Goal: Transaction & Acquisition: Book appointment/travel/reservation

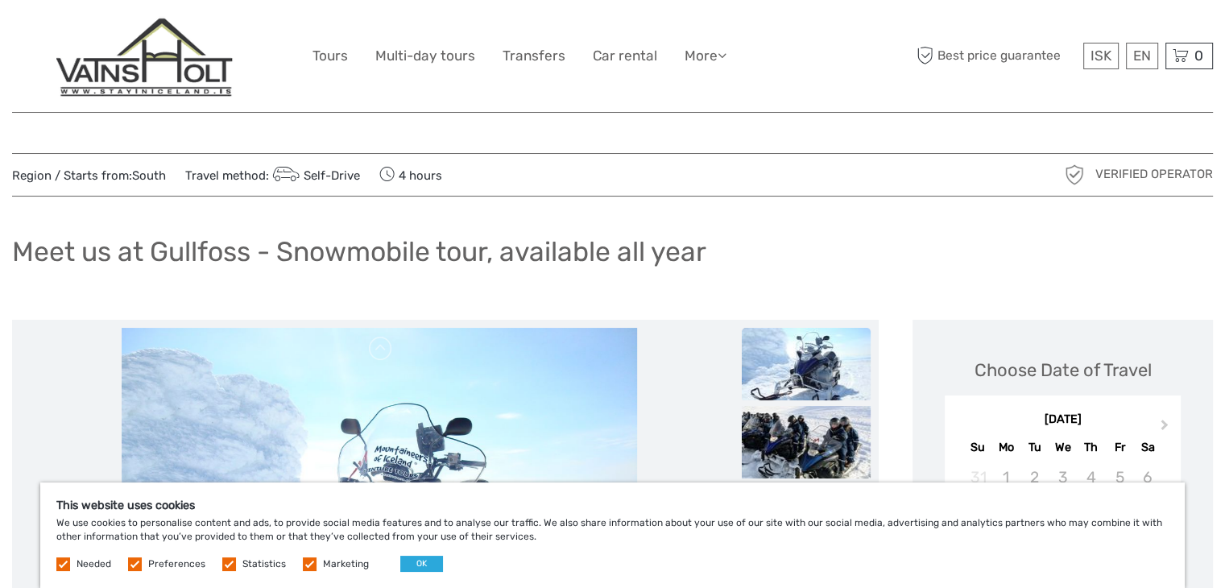
click at [308, 558] on label at bounding box center [310, 564] width 14 height 14
click at [0, 0] on input "checkbox" at bounding box center [0, 0] width 0 height 0
click at [238, 570] on div "Needed Preferences Statistics Marketing OK" at bounding box center [251, 564] width 391 height 16
click at [227, 567] on label at bounding box center [229, 564] width 14 height 14
click at [0, 0] on input "checkbox" at bounding box center [0, 0] width 0 height 0
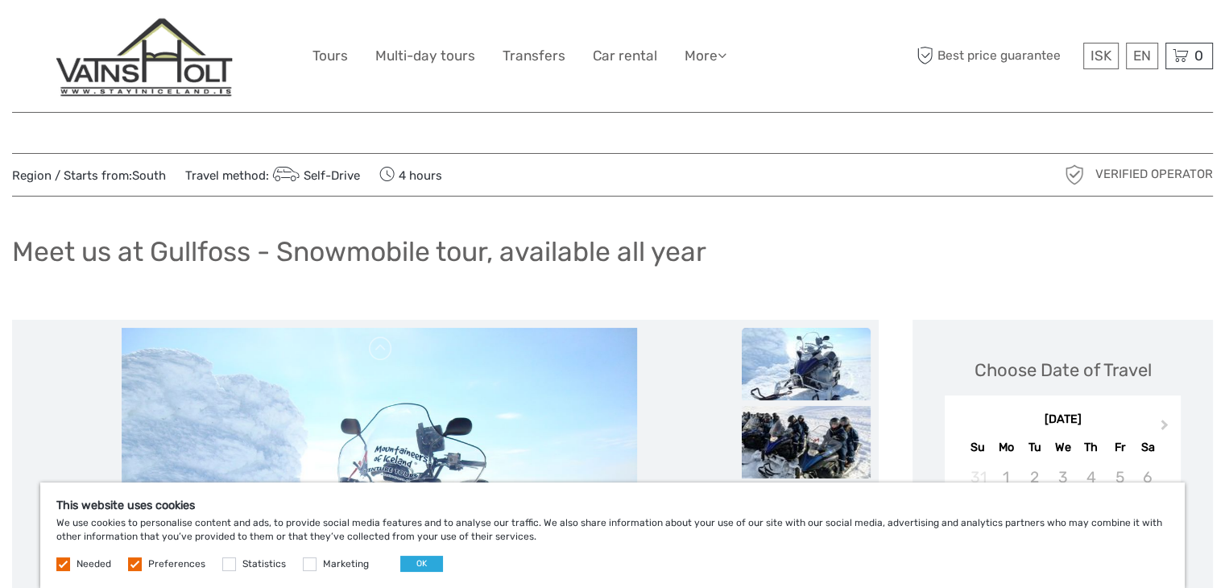
click at [135, 569] on label at bounding box center [135, 564] width 14 height 14
click at [0, 0] on input "checkbox" at bounding box center [0, 0] width 0 height 0
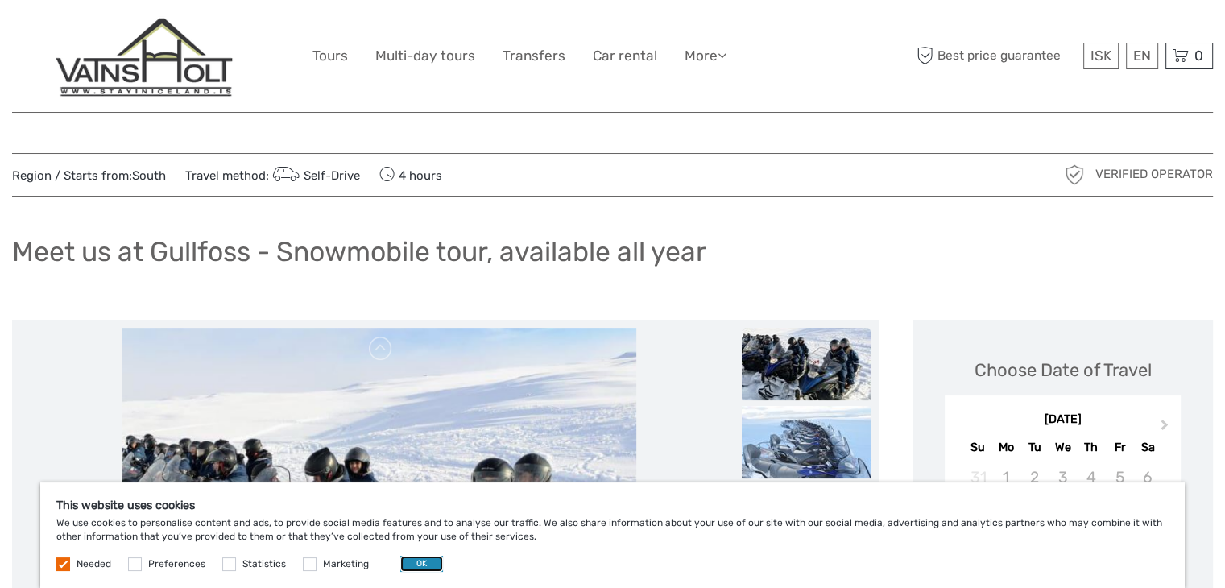
click at [420, 566] on button "OK" at bounding box center [421, 564] width 43 height 16
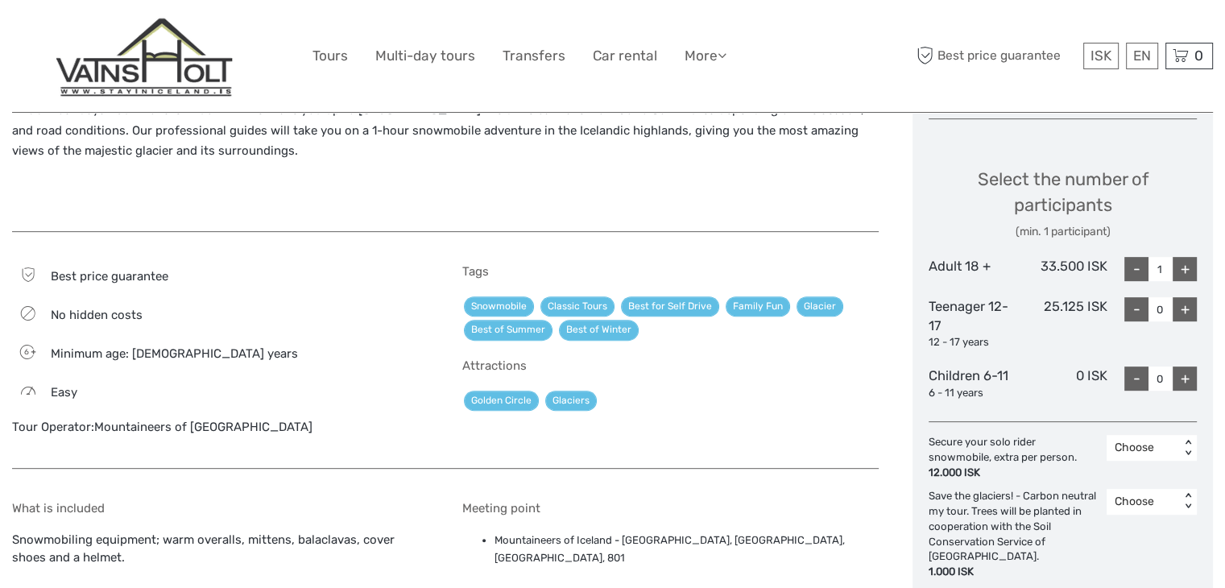
scroll to position [656, 0]
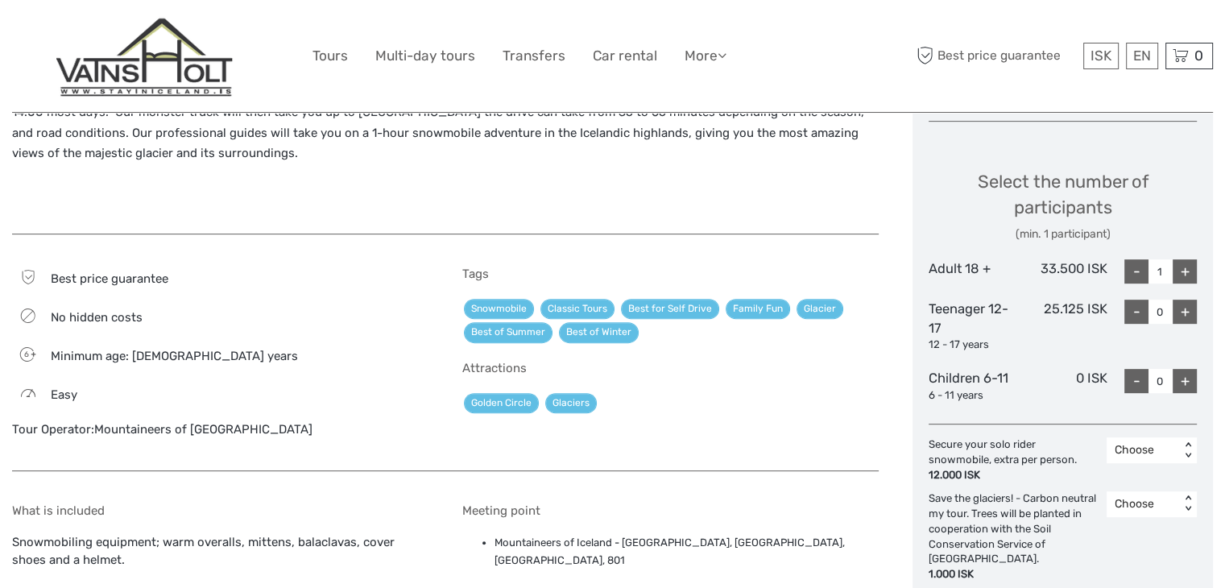
click at [1185, 272] on div "+" at bounding box center [1185, 271] width 24 height 24
type input "2"
click at [1187, 442] on div "< >" at bounding box center [1188, 450] width 14 height 17
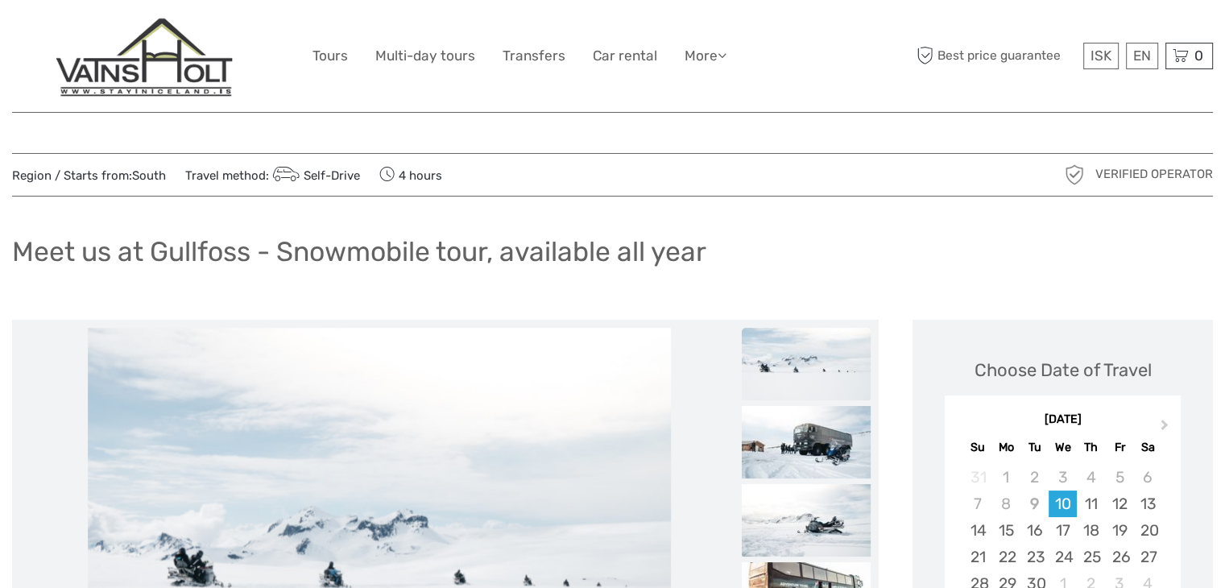
scroll to position [282, 0]
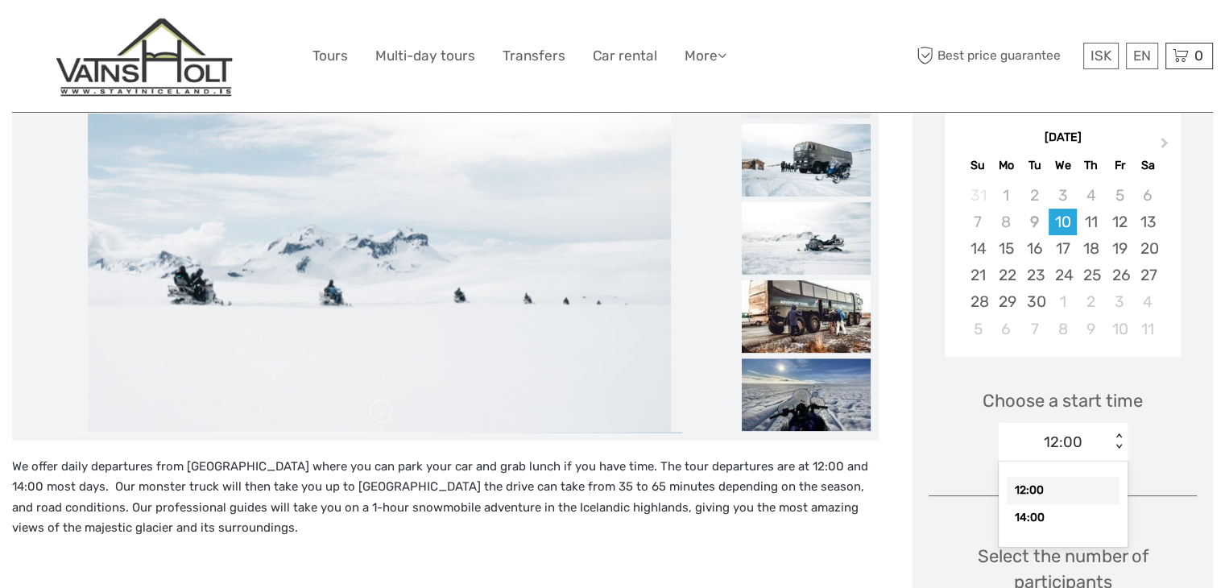
click at [1118, 438] on div "< >" at bounding box center [1119, 441] width 14 height 17
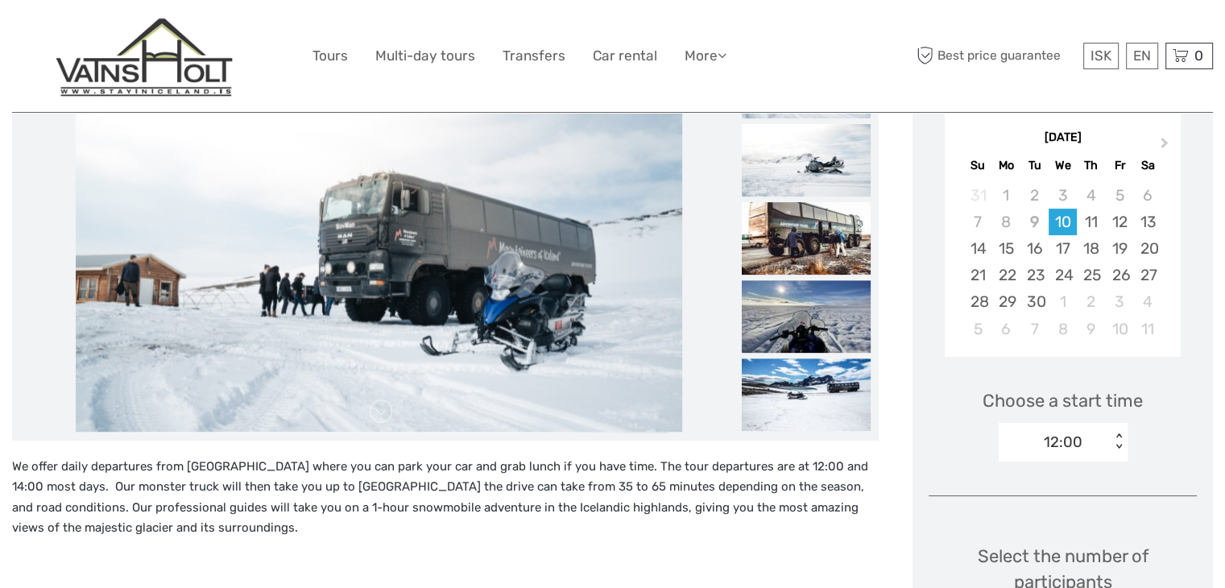
click at [1118, 438] on div "< >" at bounding box center [1119, 441] width 14 height 17
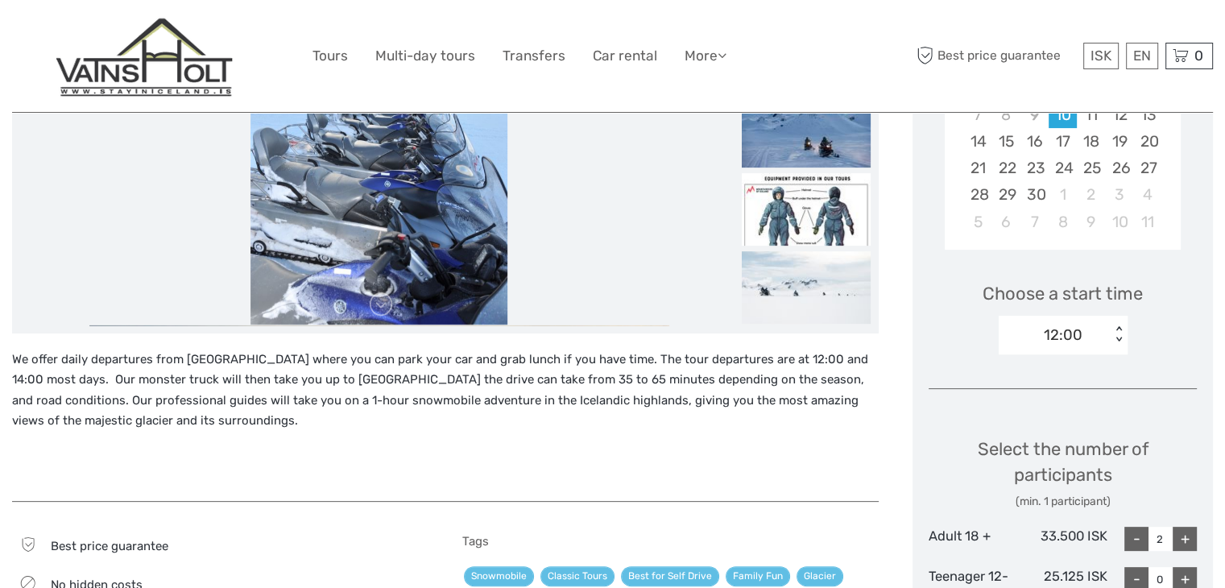
scroll to position [369, 0]
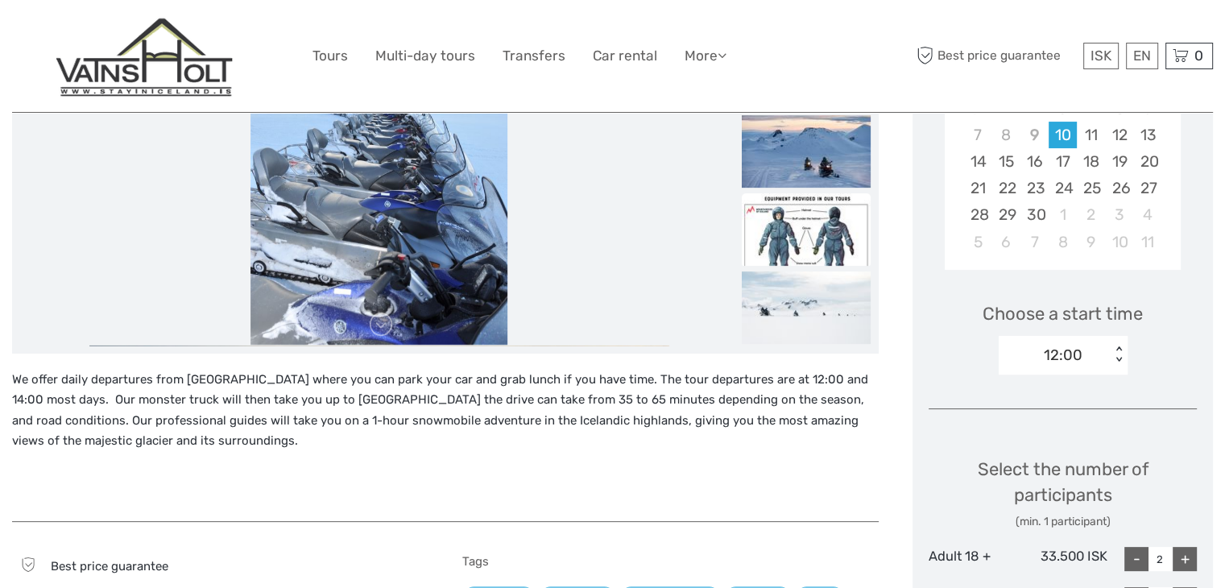
click at [783, 231] on img at bounding box center [806, 229] width 129 height 72
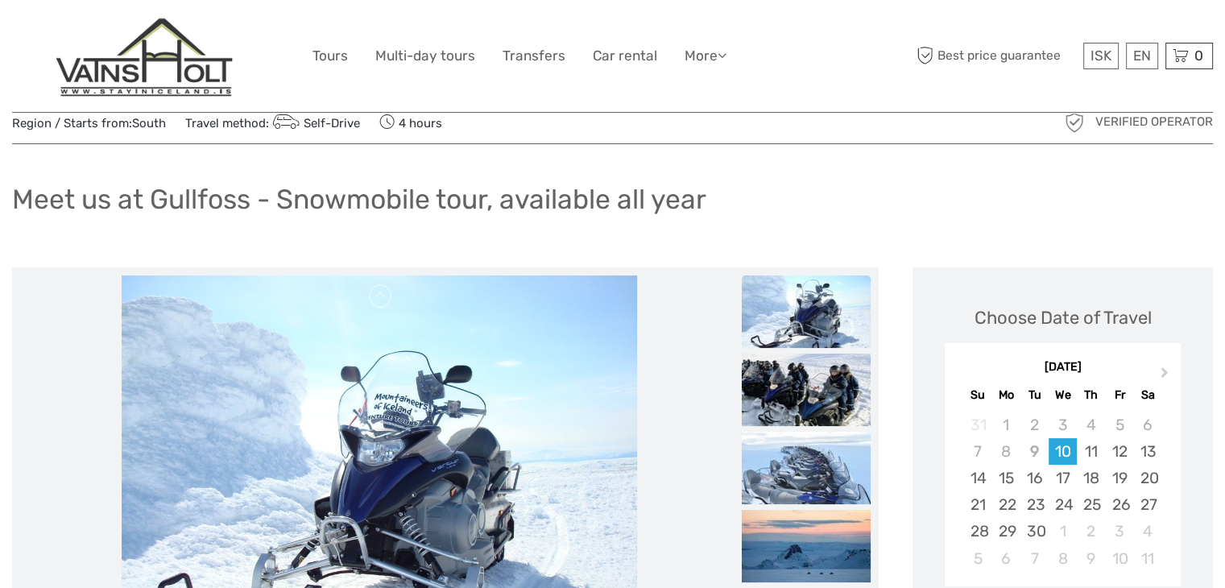
scroll to position [0, 0]
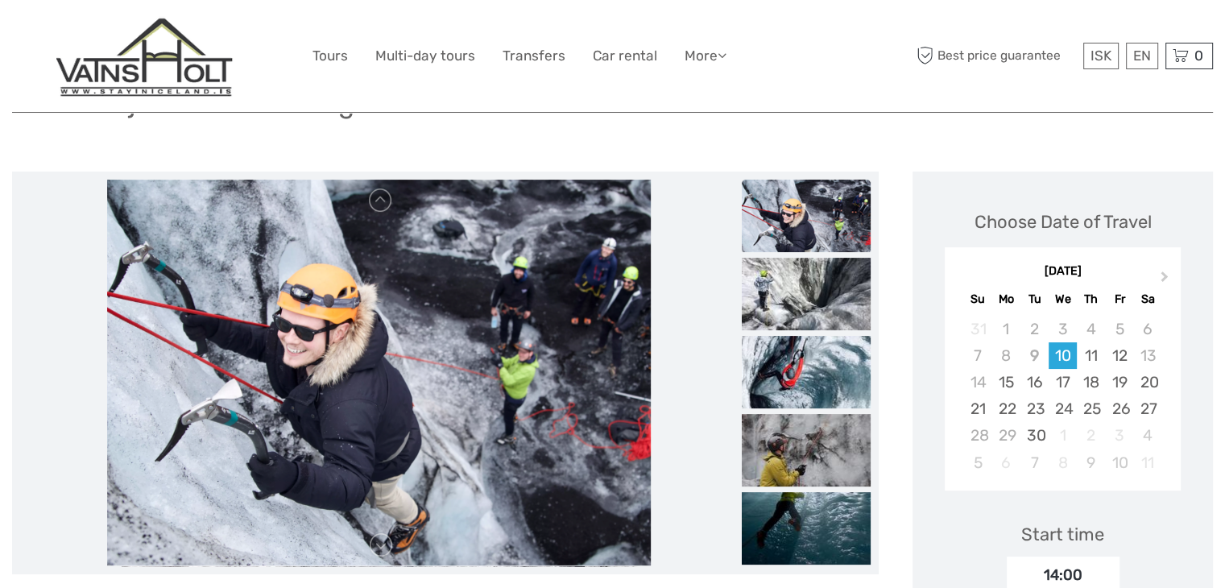
scroll to position [155, 0]
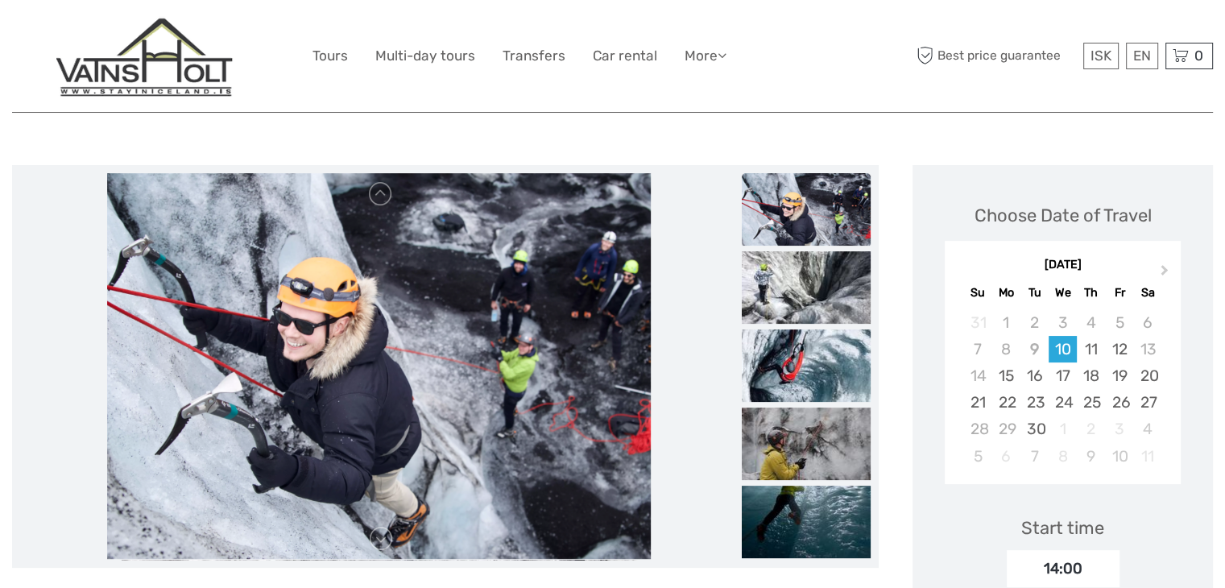
drag, startPoint x: 0, startPoint y: 0, endPoint x: 1235, endPoint y: 151, distance: 1243.8
click at [771, 415] on img at bounding box center [806, 443] width 129 height 72
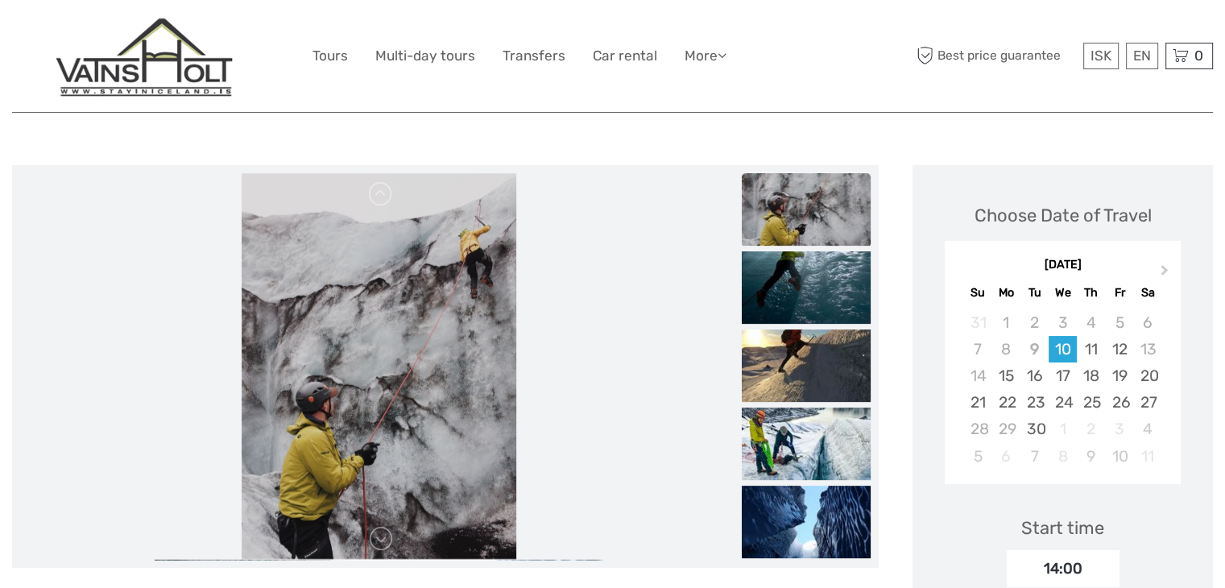
scroll to position [238, 0]
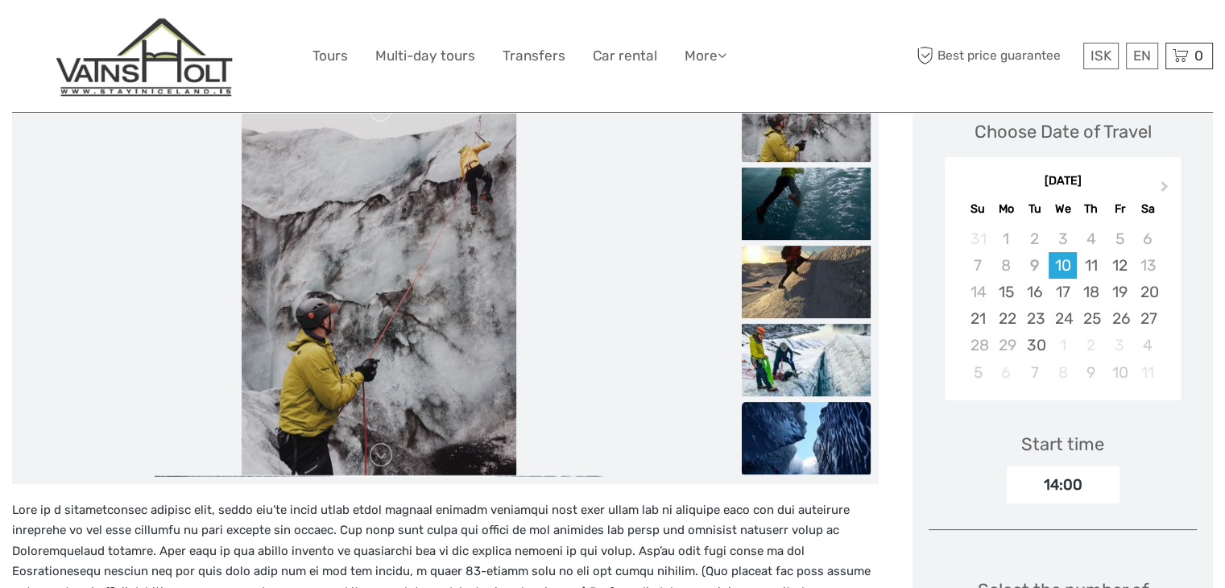
click at [817, 415] on img at bounding box center [806, 438] width 129 height 72
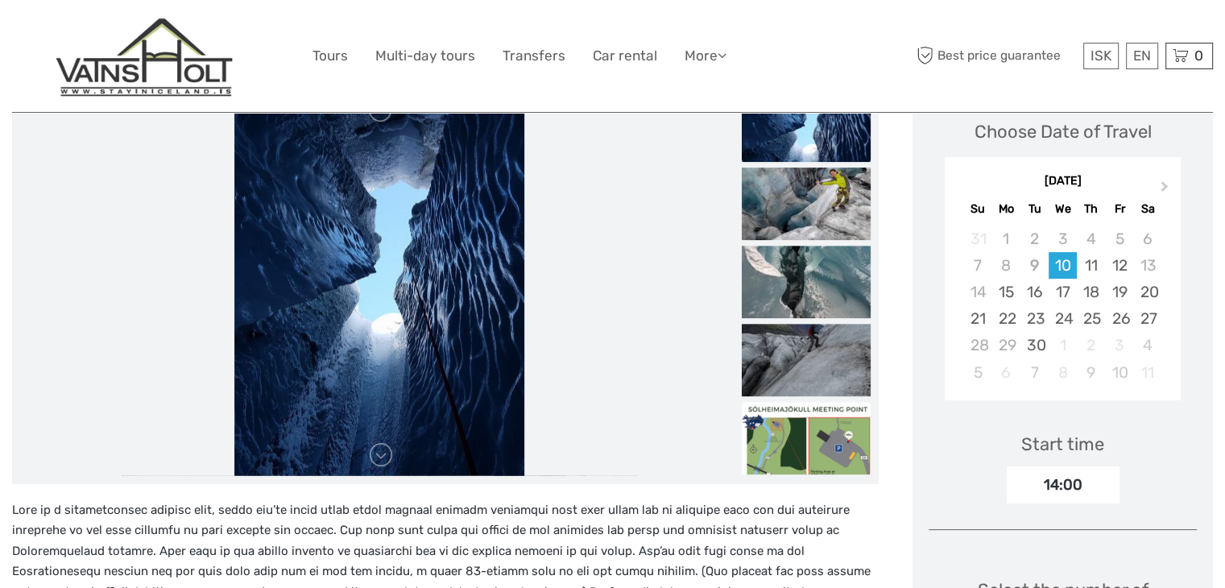
click at [830, 440] on img at bounding box center [806, 438] width 129 height 72
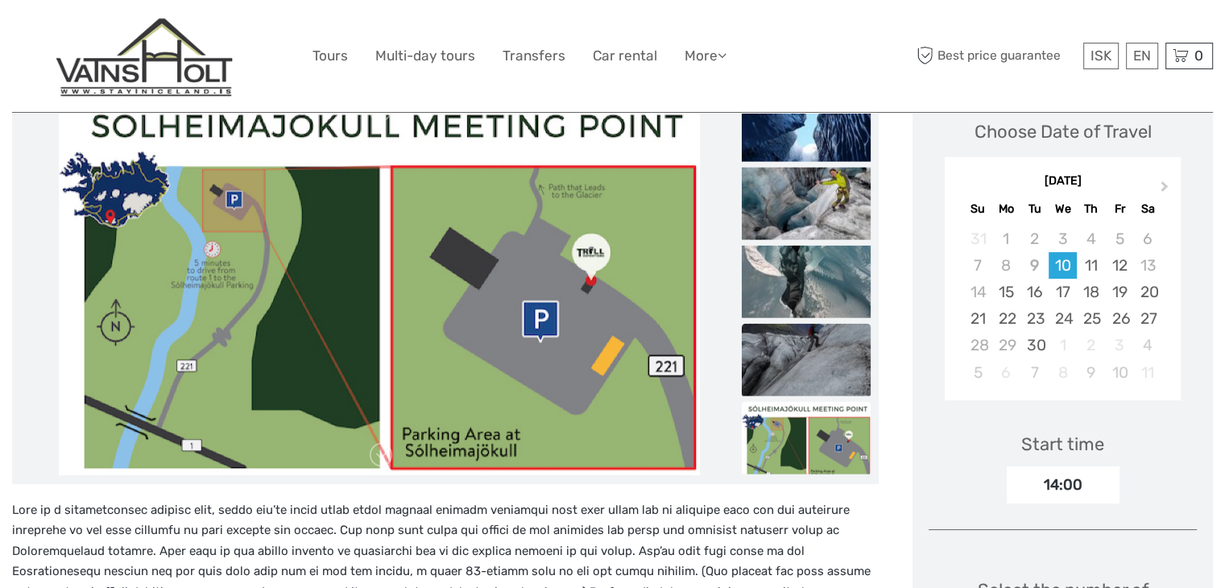
click at [809, 377] on img at bounding box center [806, 359] width 129 height 72
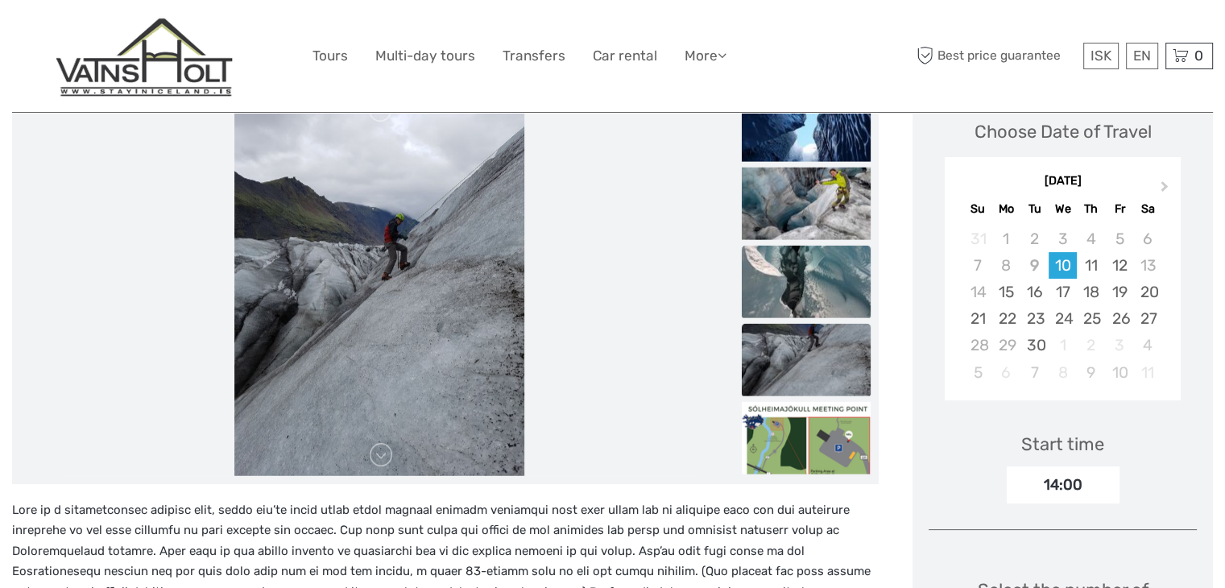
click at [786, 305] on img at bounding box center [806, 281] width 129 height 72
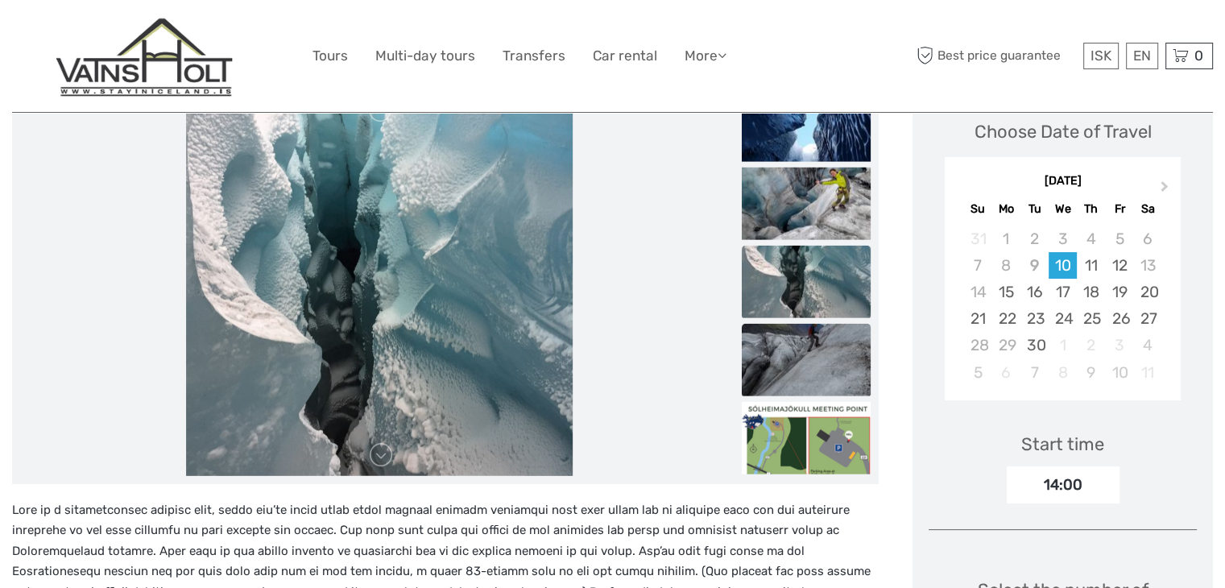
click at [787, 349] on img at bounding box center [806, 359] width 129 height 72
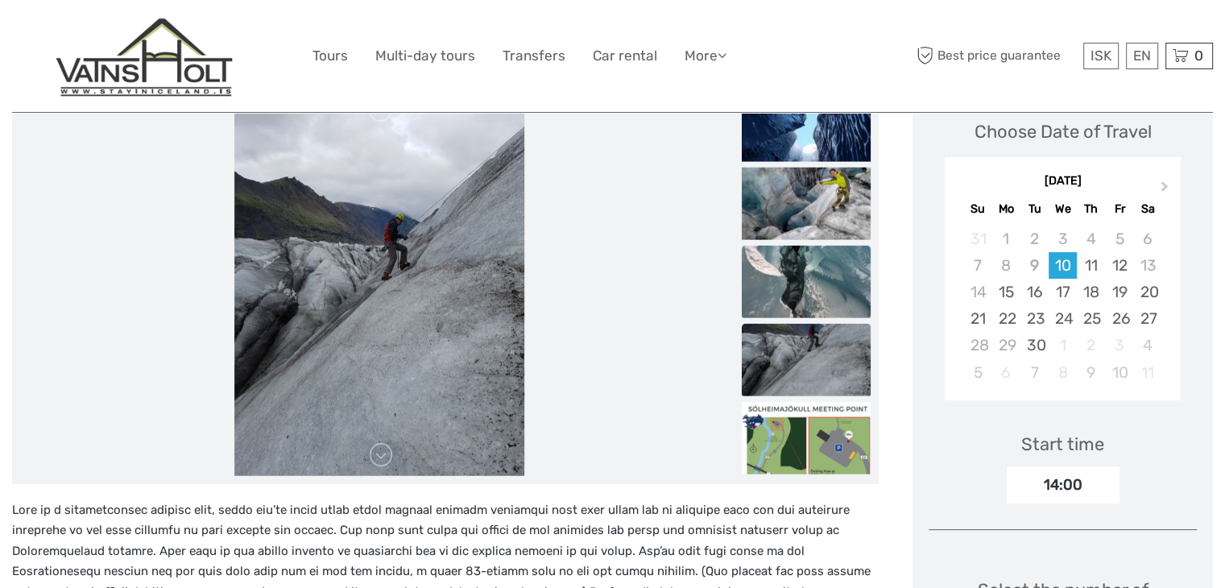
click at [796, 279] on img at bounding box center [806, 281] width 129 height 72
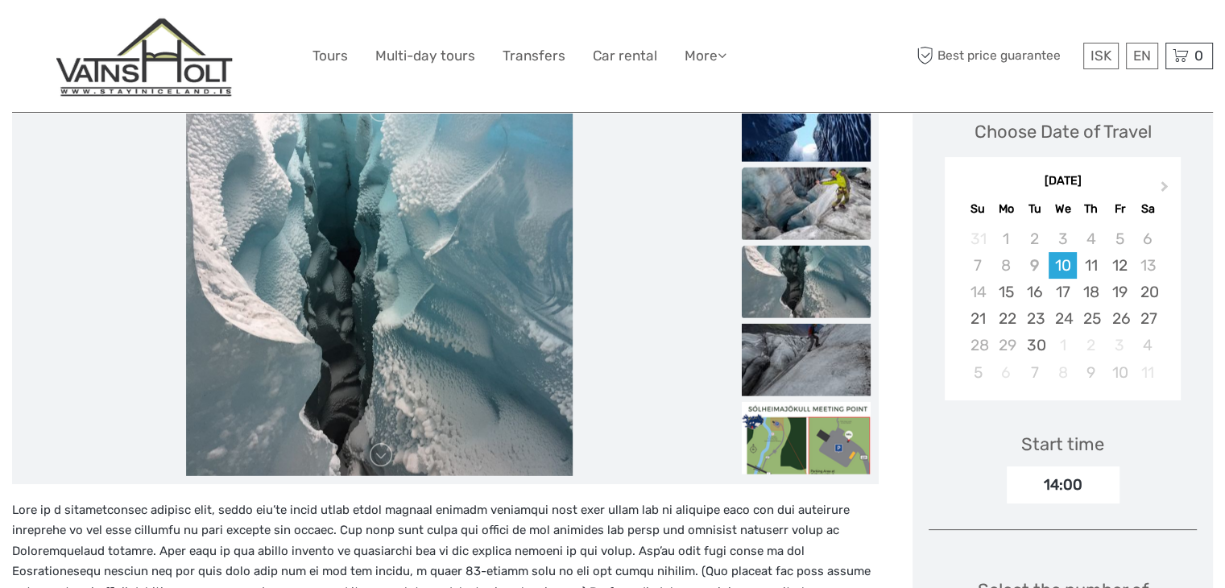
click at [800, 208] on img at bounding box center [806, 203] width 129 height 72
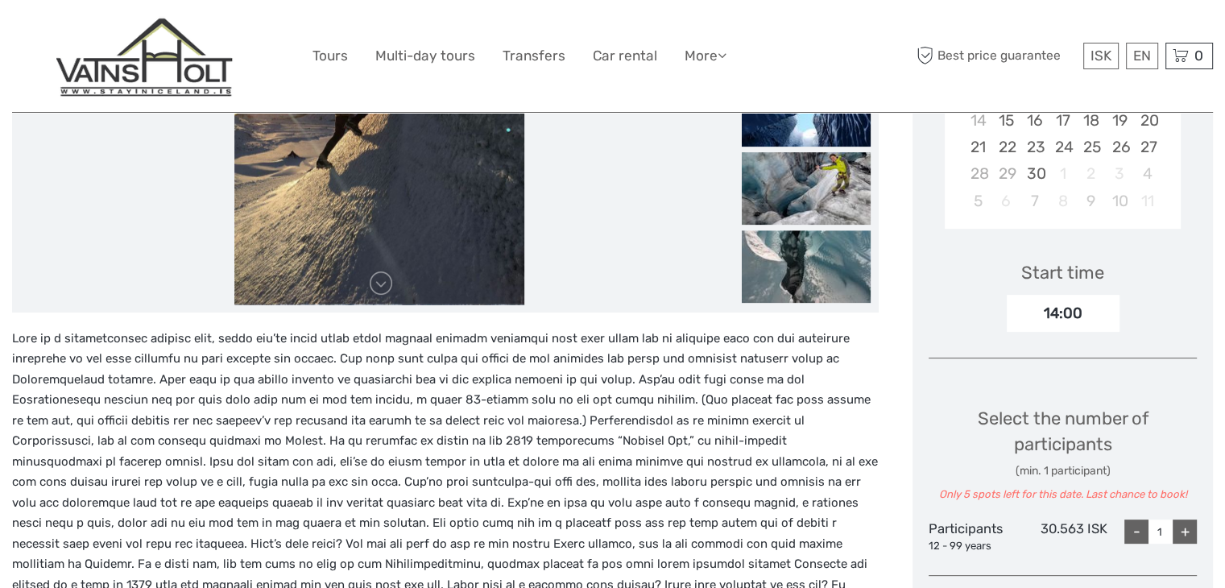
scroll to position [416, 0]
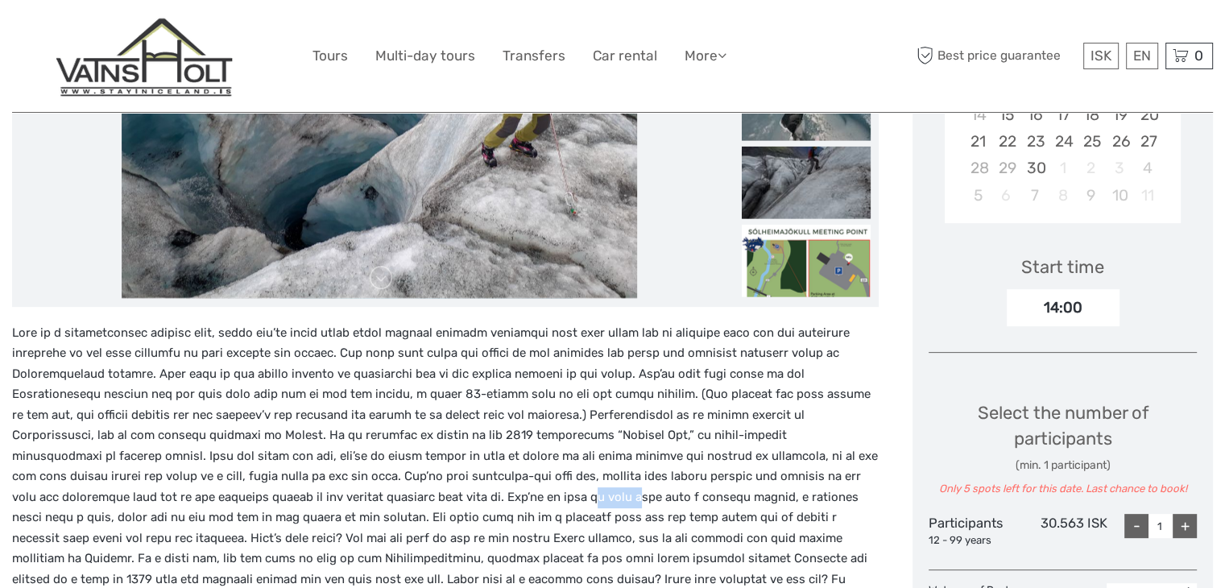
drag, startPoint x: 261, startPoint y: 493, endPoint x: 308, endPoint y: 497, distance: 46.9
click at [308, 497] on p at bounding box center [445, 477] width 866 height 308
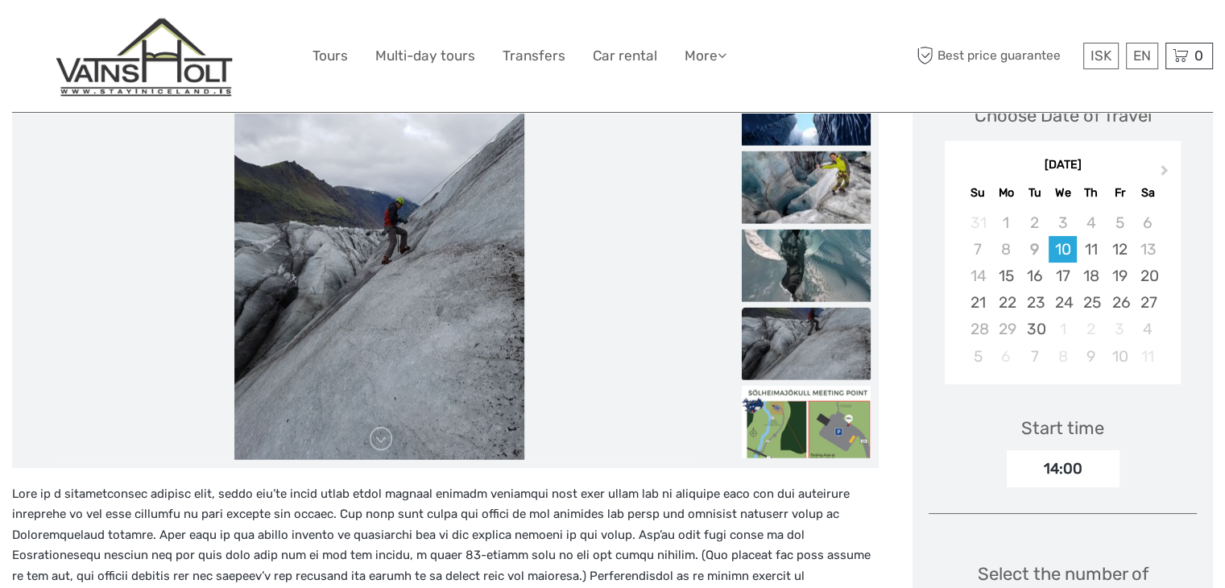
scroll to position [283, 0]
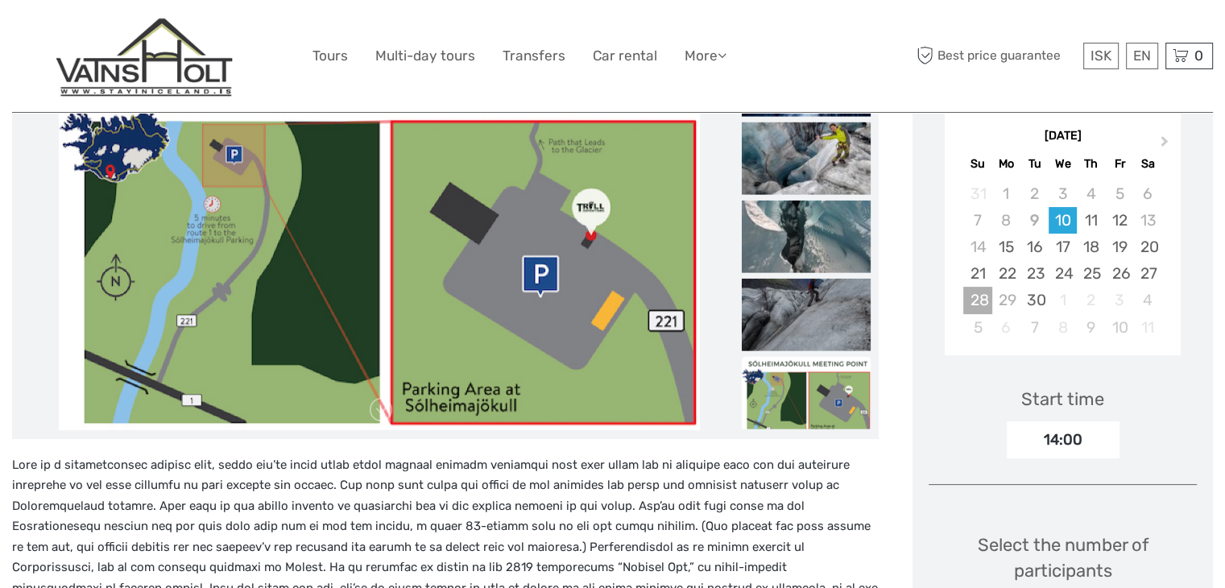
click at [978, 295] on div "28" at bounding box center [977, 300] width 28 height 27
click at [976, 277] on div "21" at bounding box center [977, 273] width 28 height 27
click at [1009, 276] on div "22" at bounding box center [1006, 273] width 28 height 27
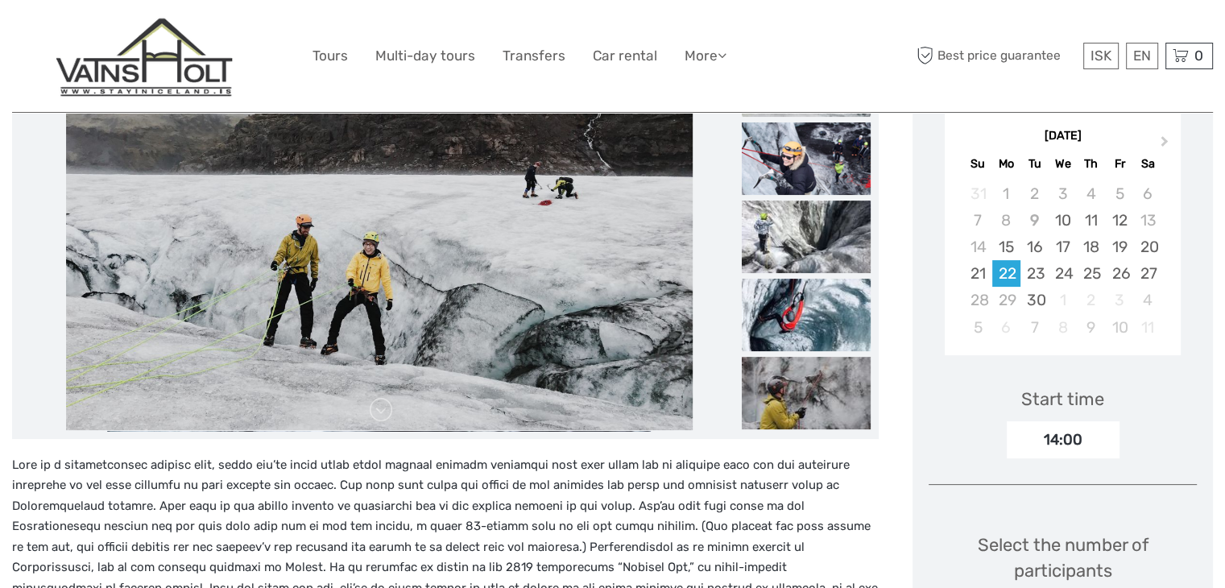
click at [992, 52] on span "Best price guarantee" at bounding box center [995, 56] width 167 height 27
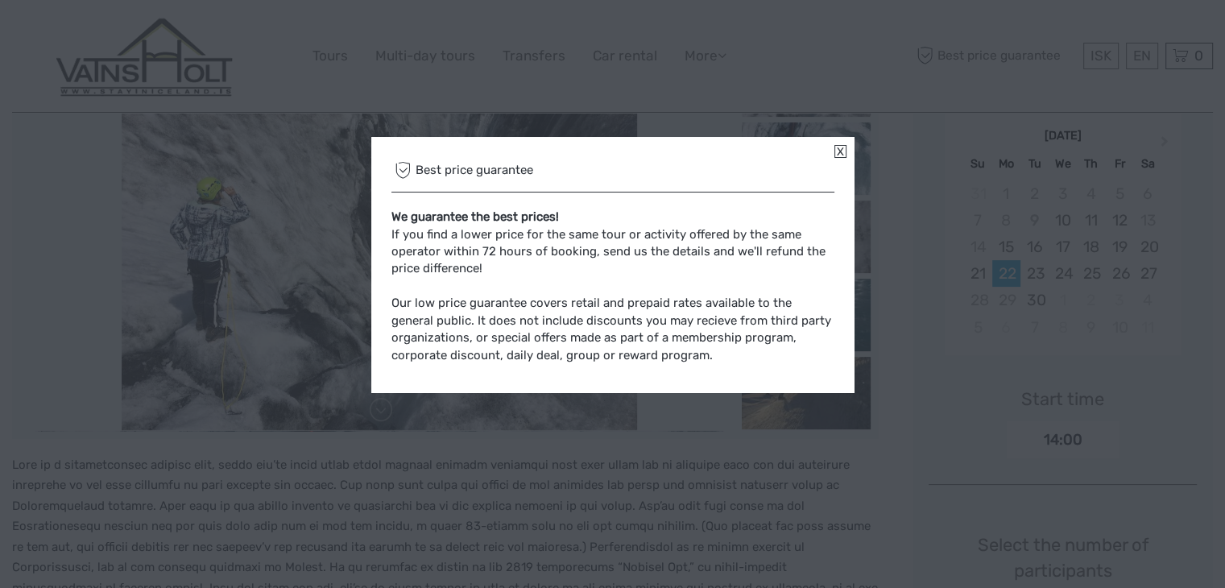
click at [838, 152] on link at bounding box center [840, 151] width 12 height 13
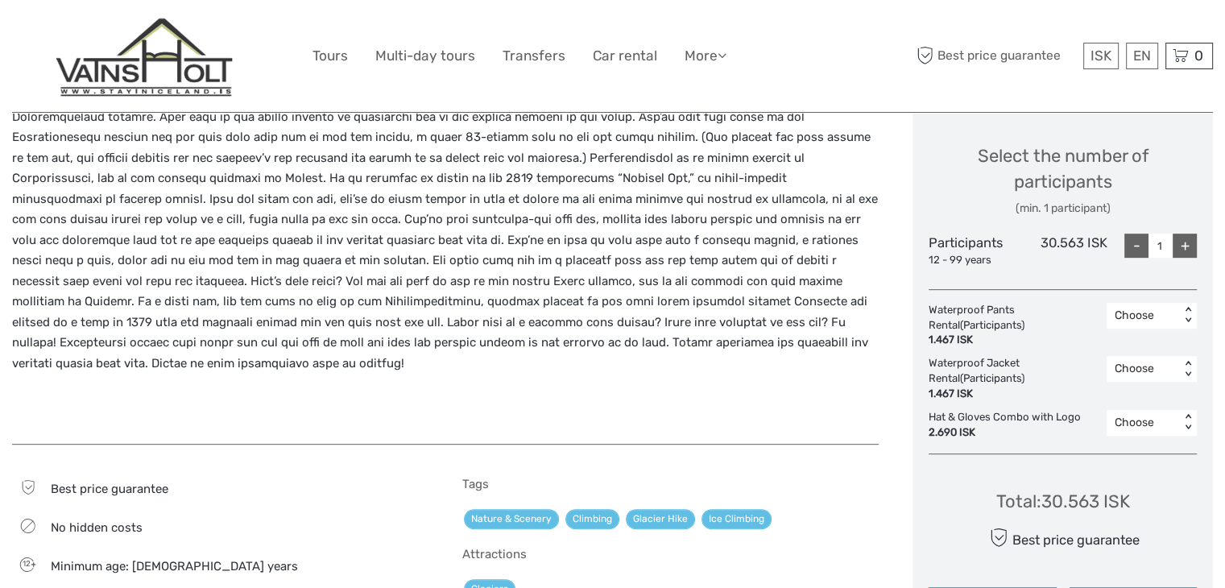
scroll to position [678, 0]
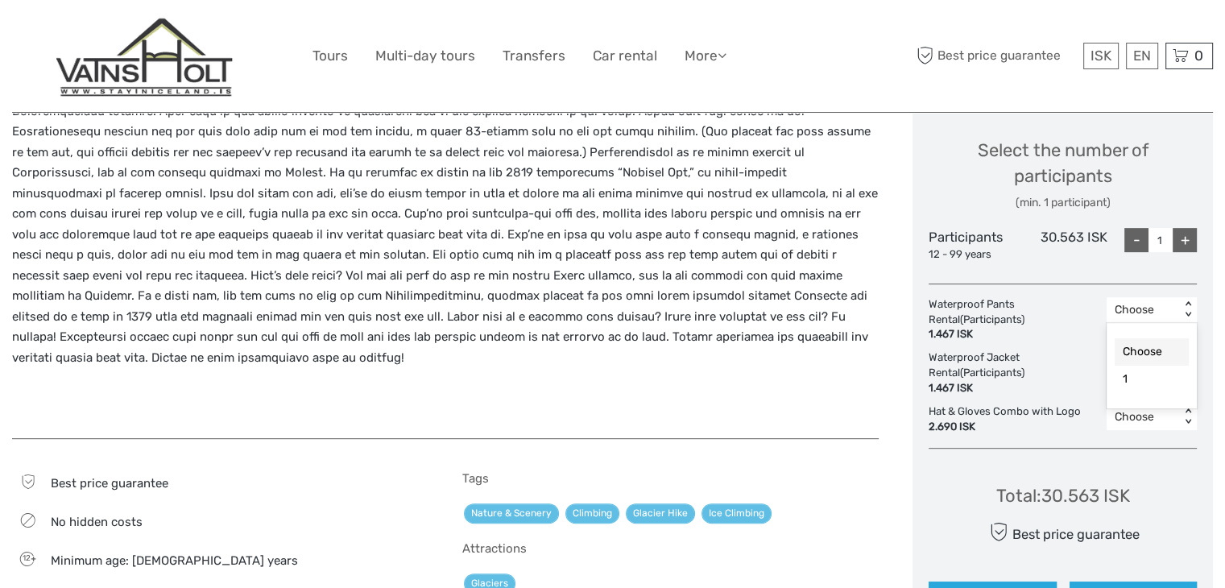
click at [1189, 304] on div "< >" at bounding box center [1188, 309] width 14 height 17
click at [1186, 250] on div "+" at bounding box center [1185, 240] width 24 height 24
type input "2"
click at [1188, 303] on div "< >" at bounding box center [1188, 309] width 14 height 17
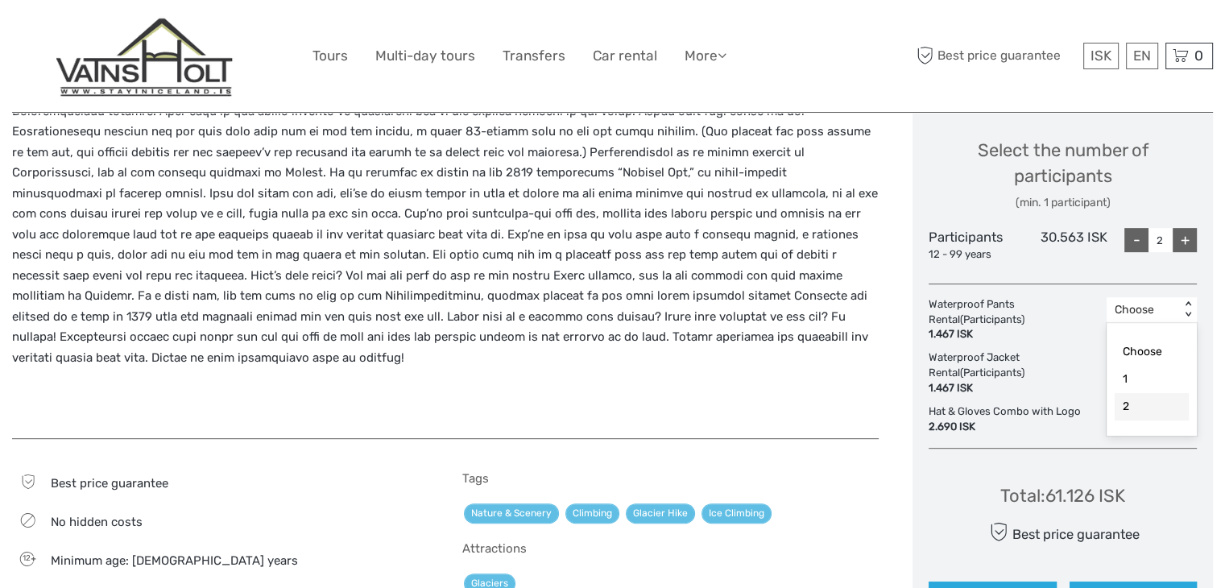
click at [1156, 395] on div "2" at bounding box center [1152, 406] width 74 height 27
click at [1191, 352] on div "Choose < >" at bounding box center [1151, 363] width 90 height 26
click at [1152, 450] on div "2" at bounding box center [1152, 459] width 74 height 27
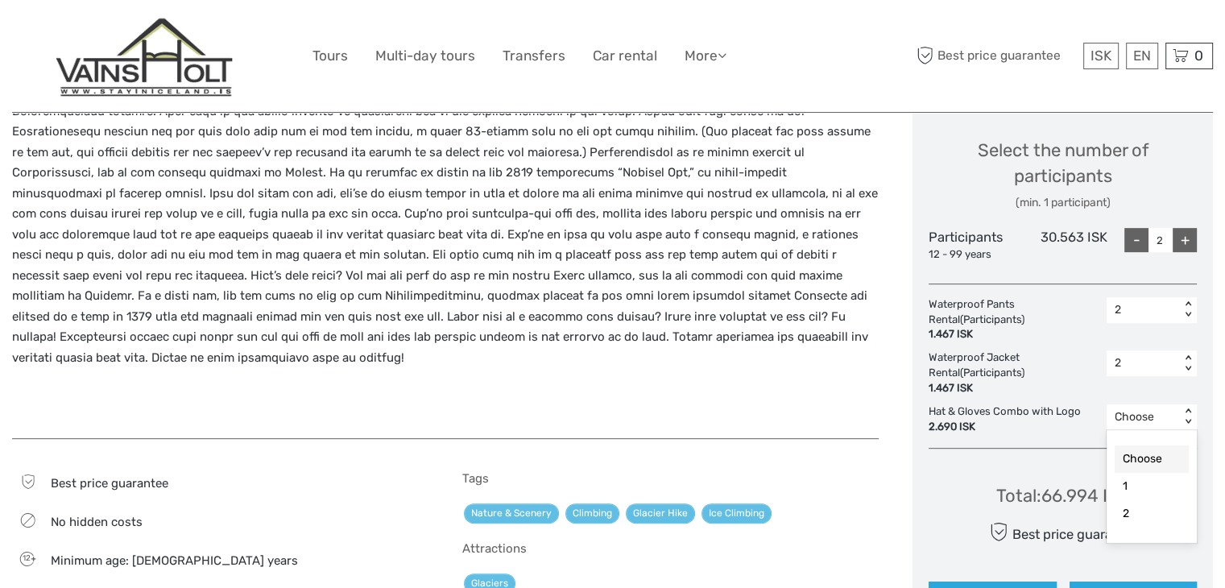
click at [1192, 408] on div "< >" at bounding box center [1188, 416] width 14 height 17
click at [1136, 516] on div "2" at bounding box center [1152, 513] width 74 height 27
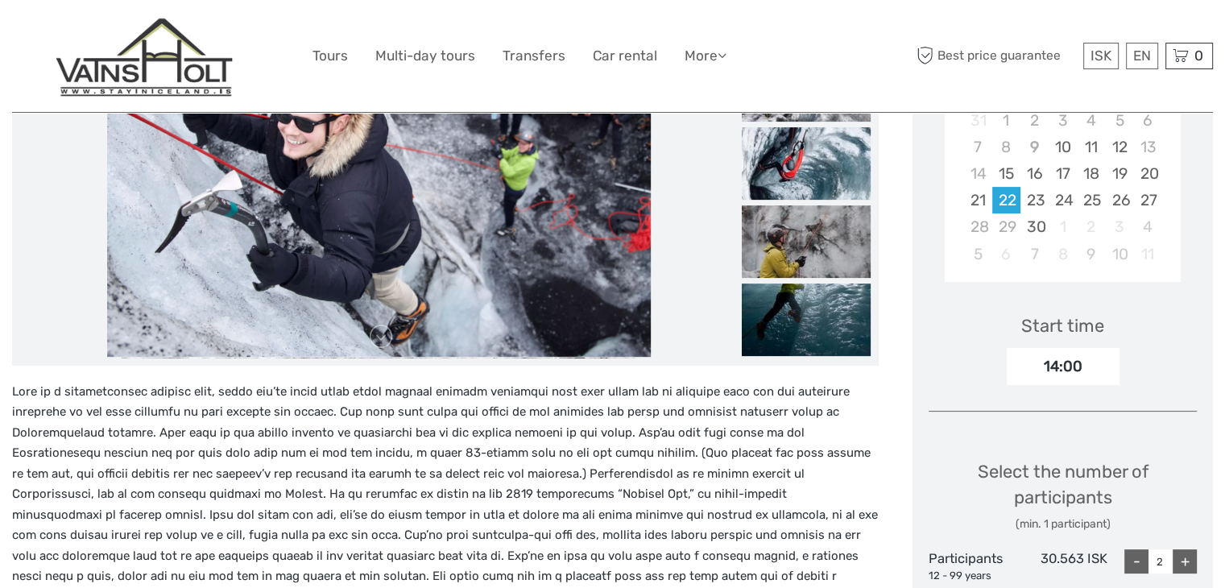
scroll to position [362, 0]
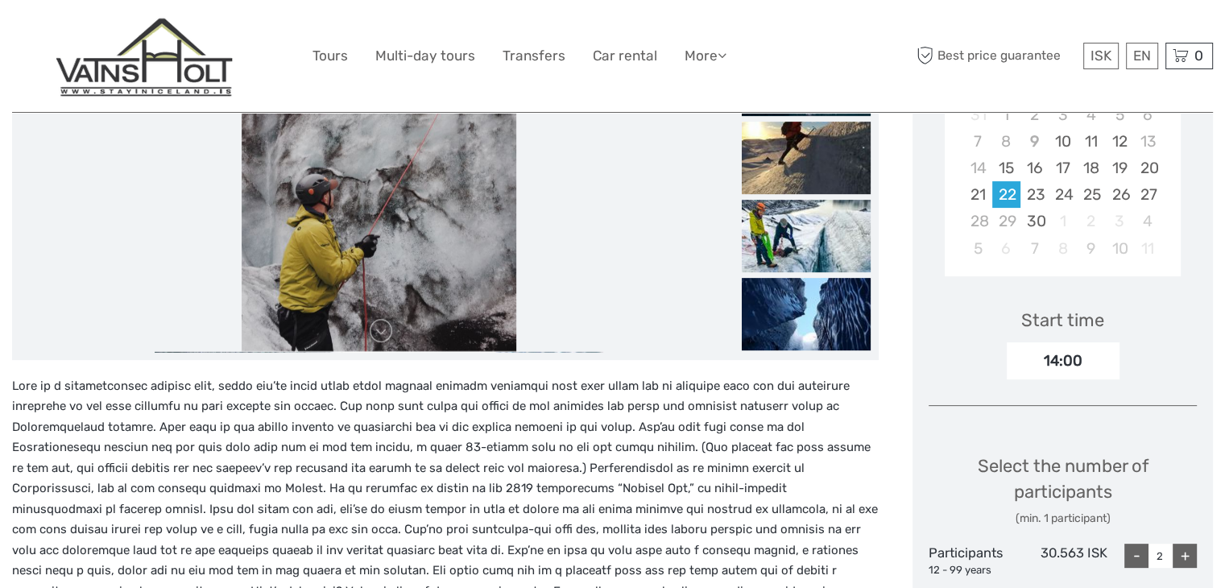
click at [594, 512] on p at bounding box center [445, 530] width 866 height 308
click at [308, 532] on p at bounding box center [445, 530] width 866 height 308
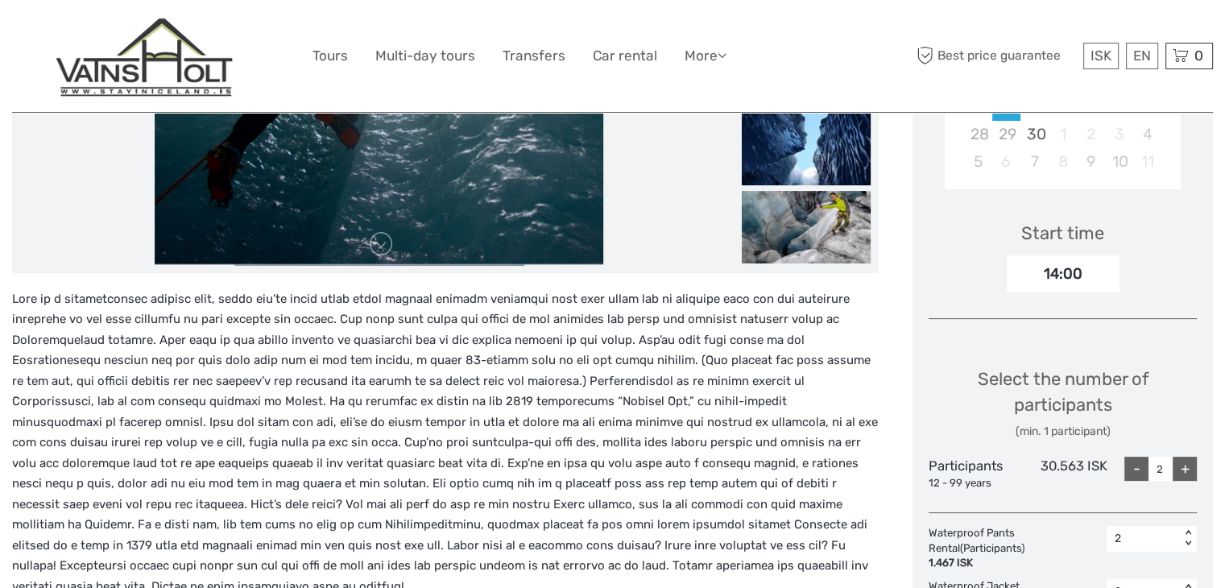
scroll to position [476, 0]
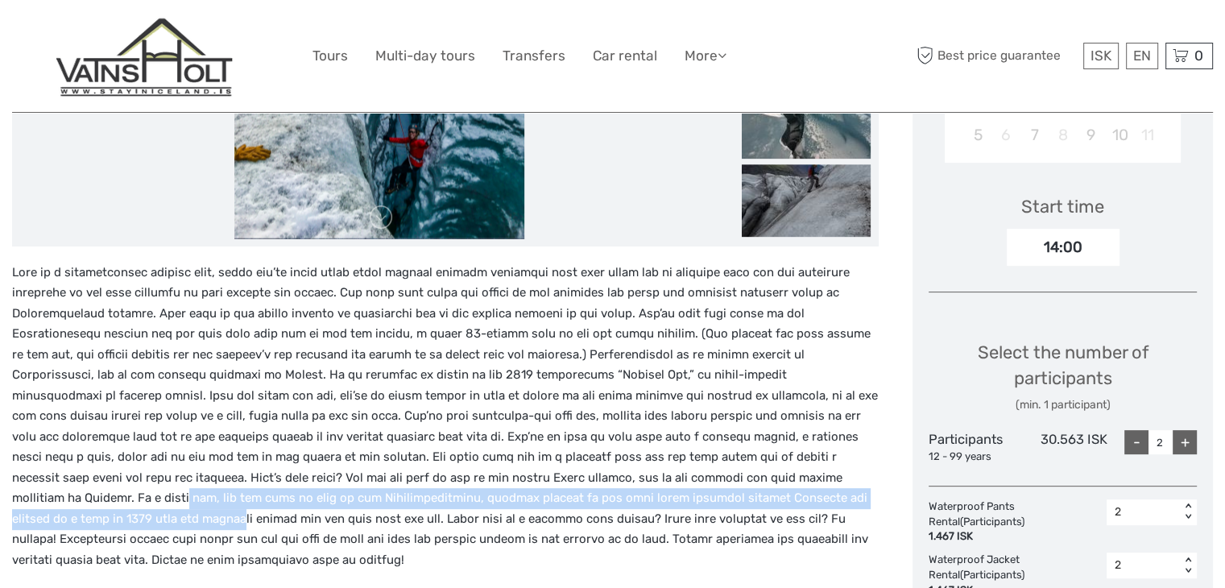
drag, startPoint x: 600, startPoint y: 479, endPoint x: 590, endPoint y: 493, distance: 16.8
click at [590, 493] on p at bounding box center [445, 417] width 866 height 308
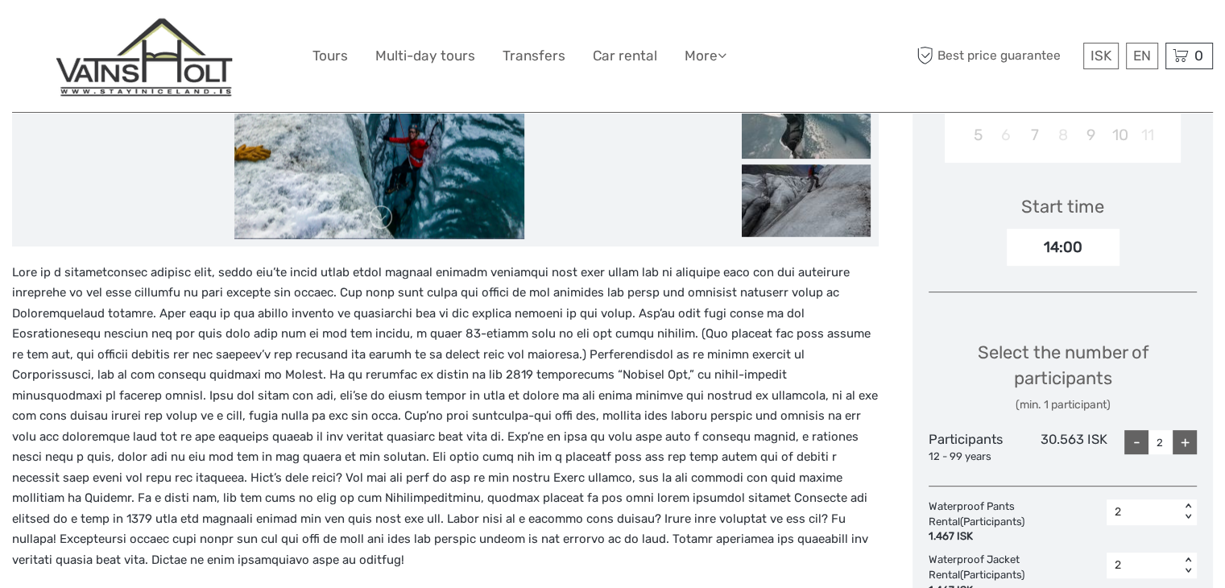
click at [316, 525] on p at bounding box center [445, 417] width 866 height 308
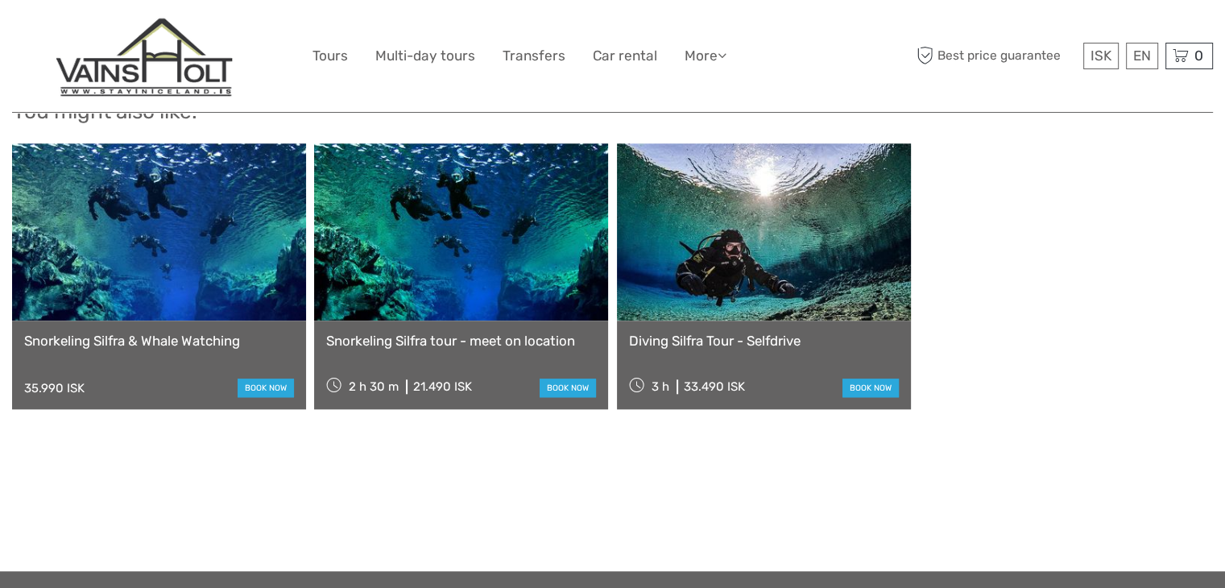
scroll to position [1662, 0]
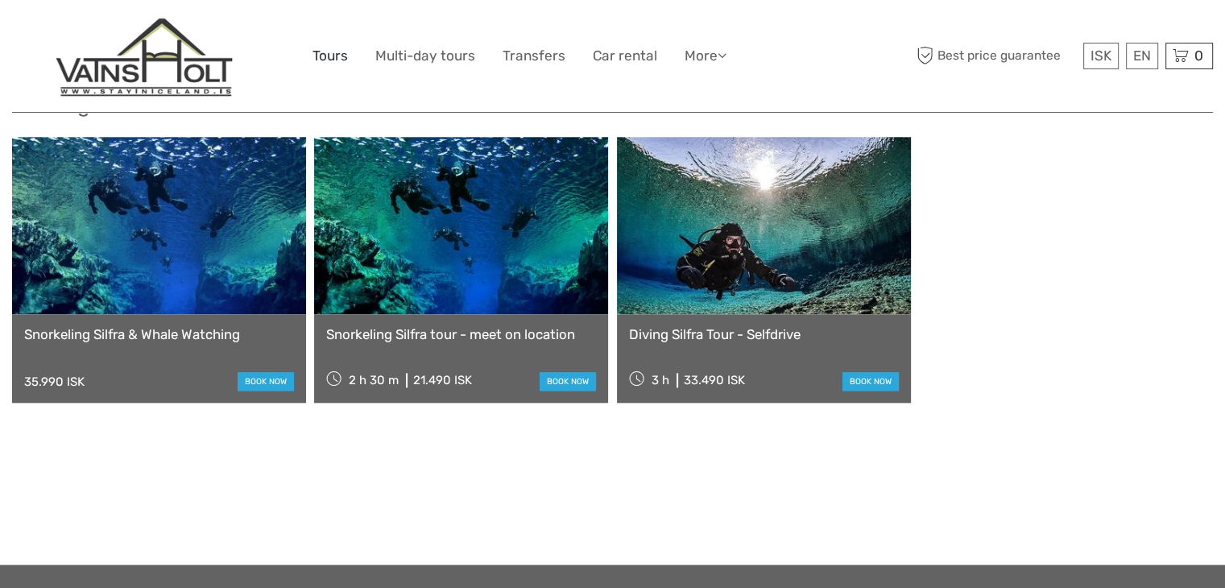
click at [338, 55] on link "Tours" at bounding box center [329, 55] width 35 height 23
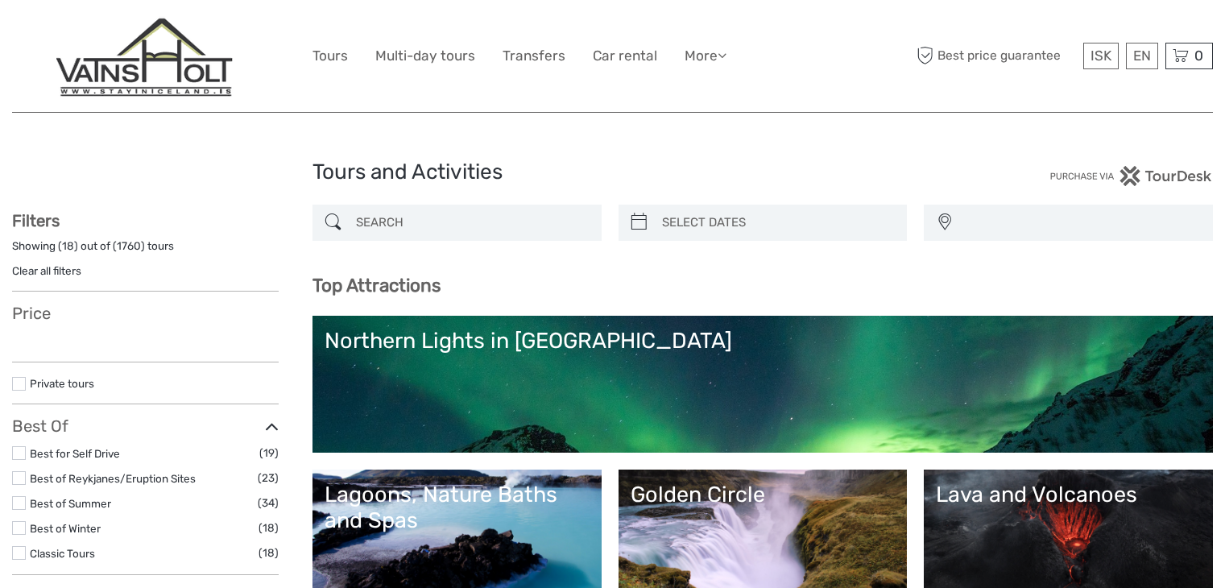
select select
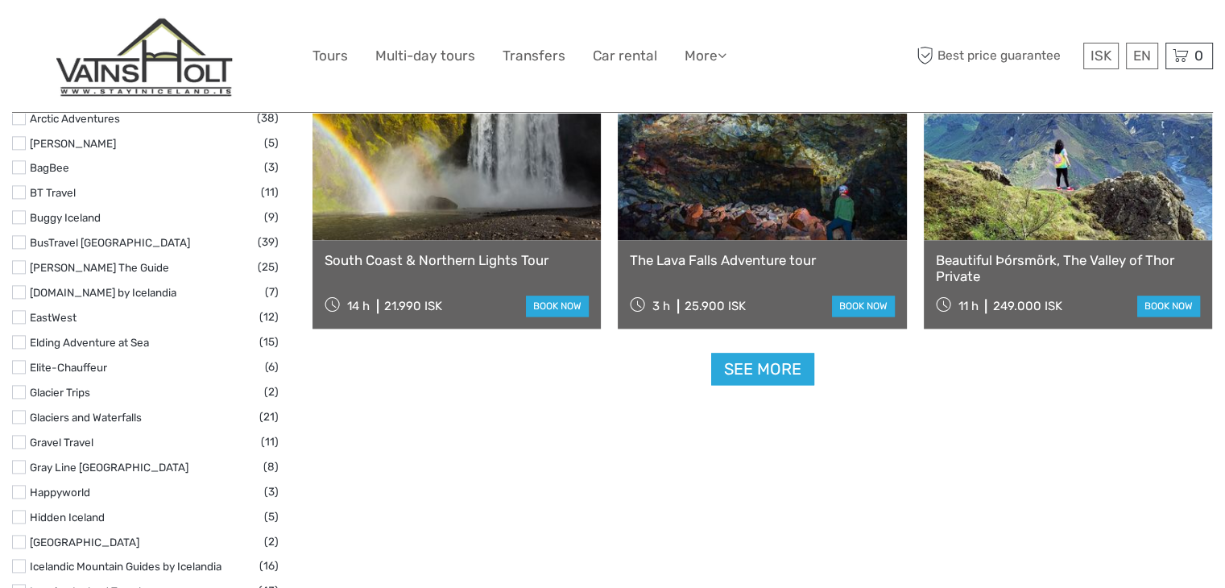
scroll to position [2020, 0]
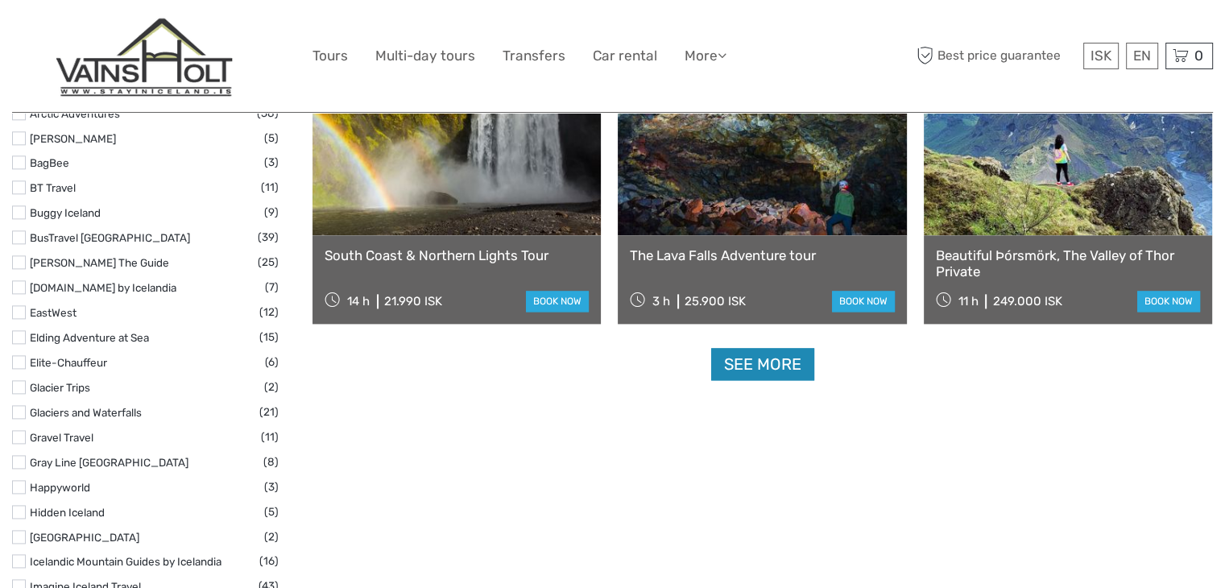
click at [767, 355] on link "See more" at bounding box center [762, 364] width 103 height 33
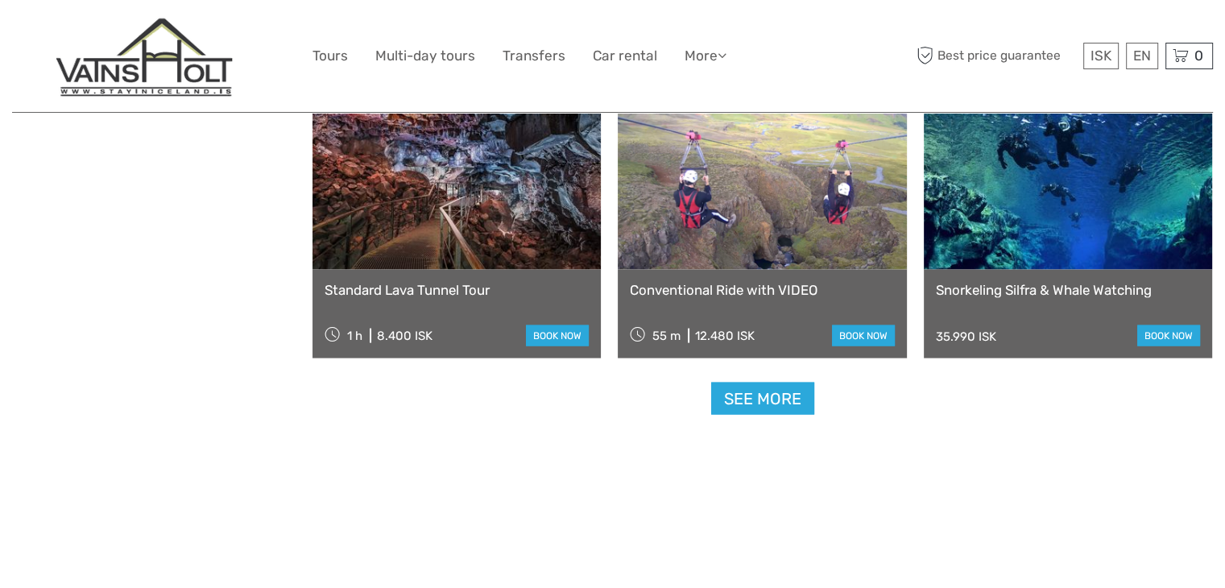
scroll to position [3301, 0]
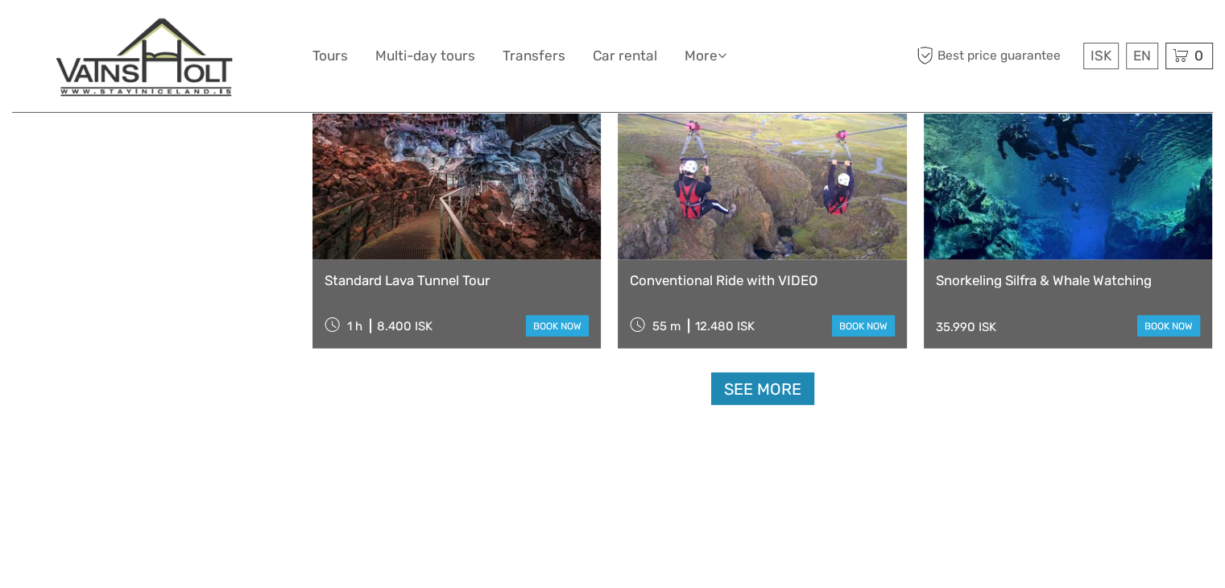
click at [767, 398] on link "See more" at bounding box center [762, 389] width 103 height 33
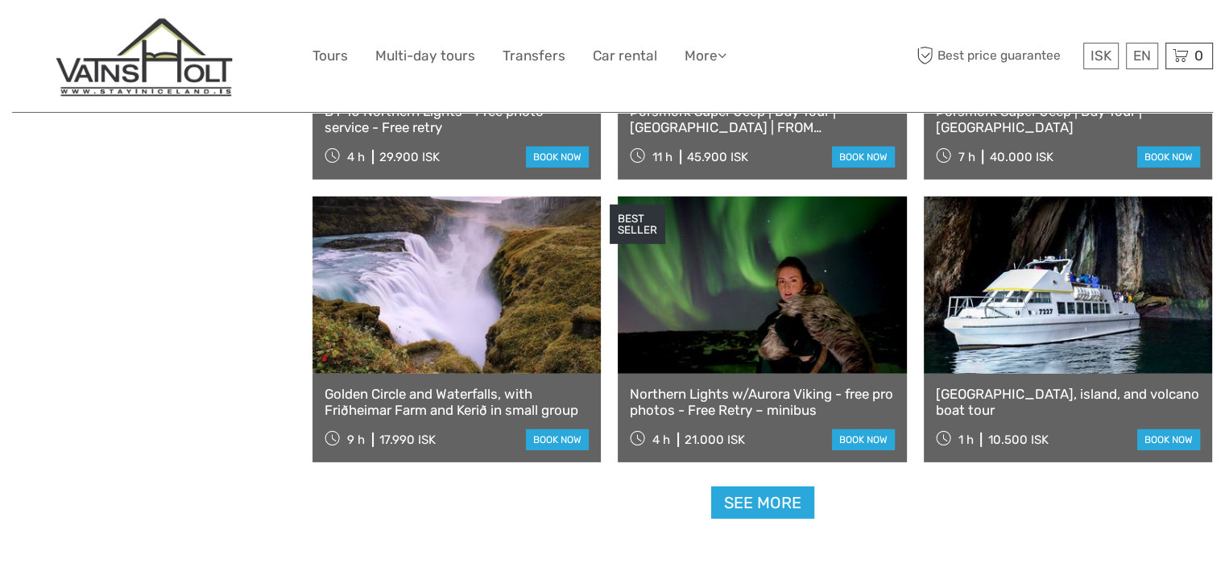
scroll to position [4897, 0]
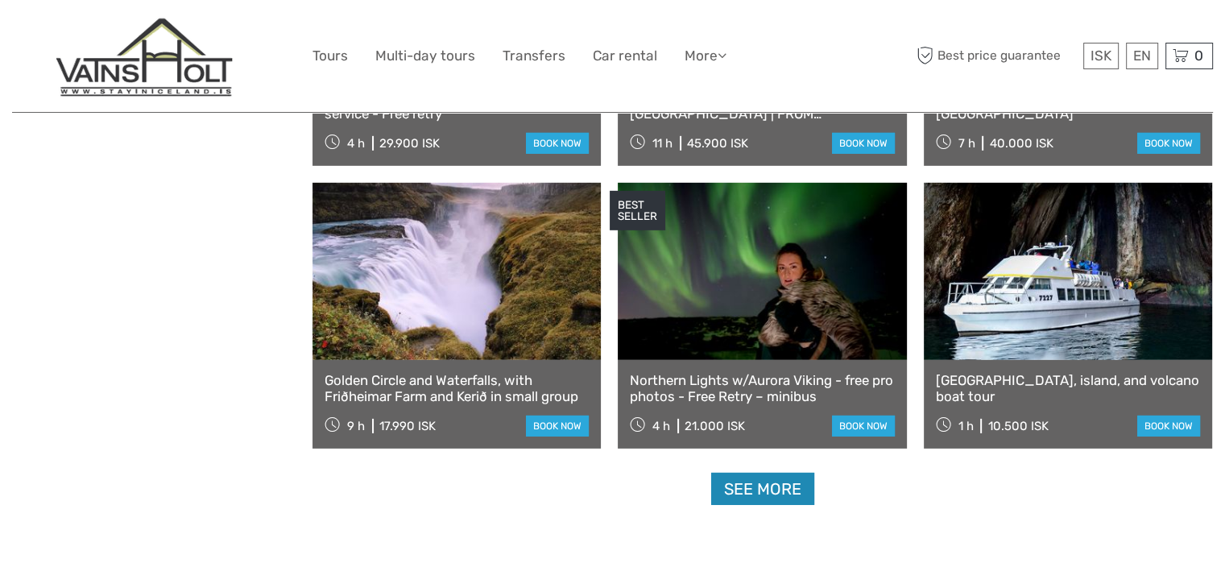
click at [767, 486] on link "See more" at bounding box center [762, 489] width 103 height 33
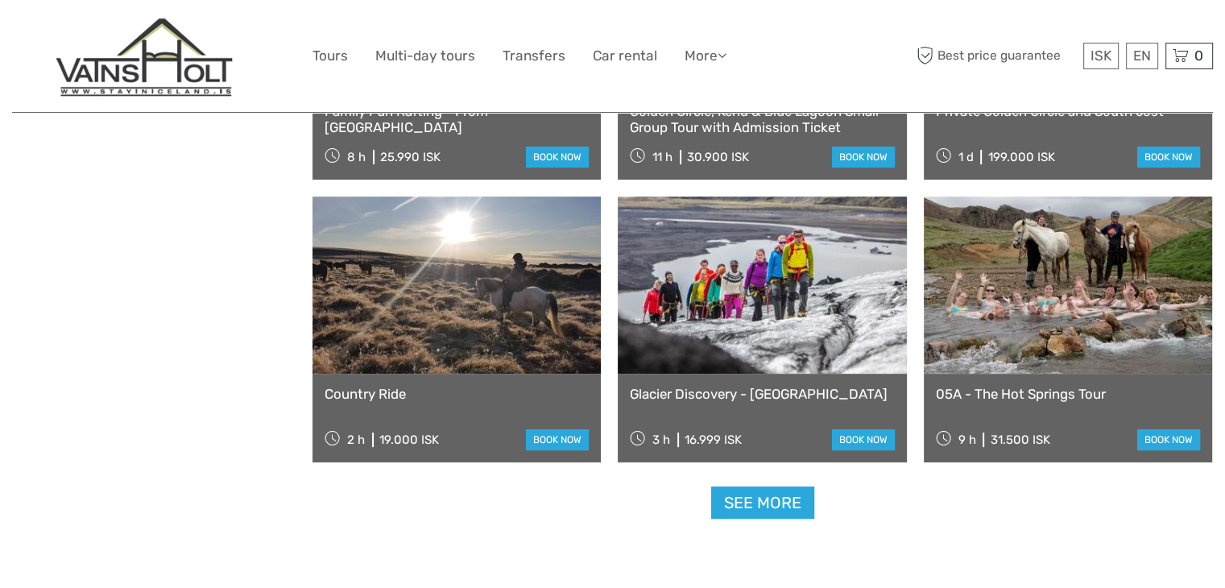
scroll to position [6587, 0]
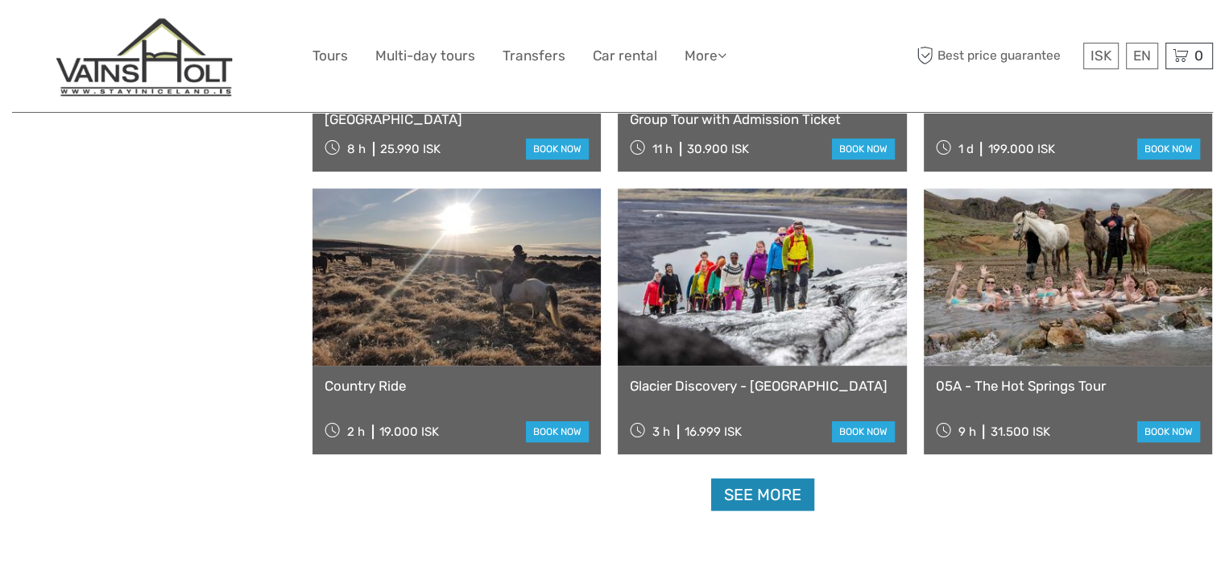
click at [786, 504] on link "See more" at bounding box center [762, 494] width 103 height 33
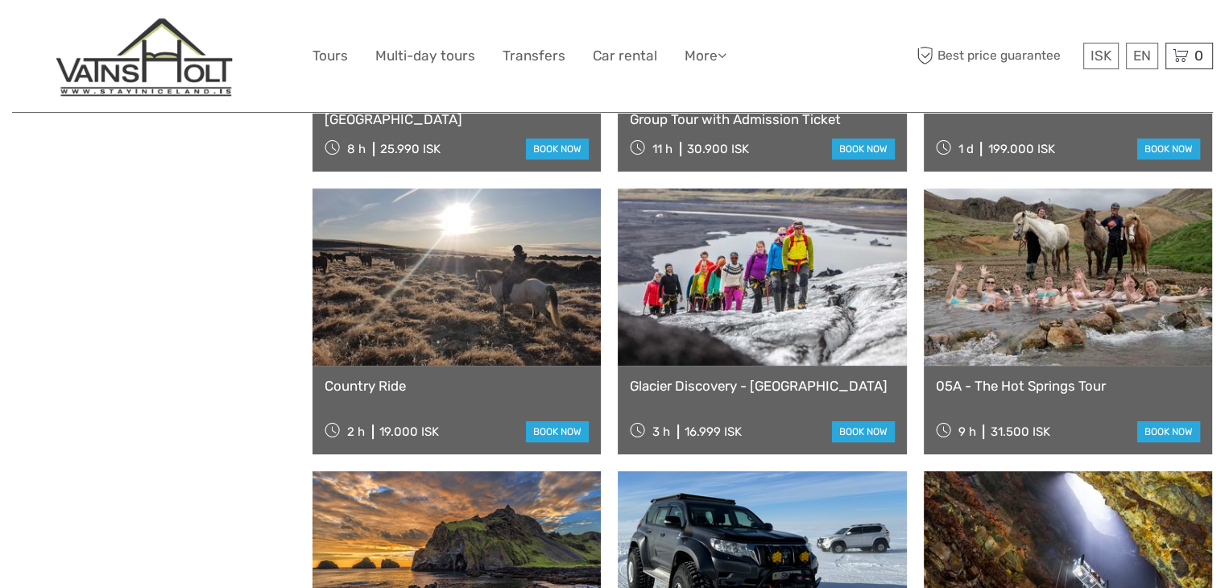
click at [757, 319] on link at bounding box center [762, 276] width 288 height 177
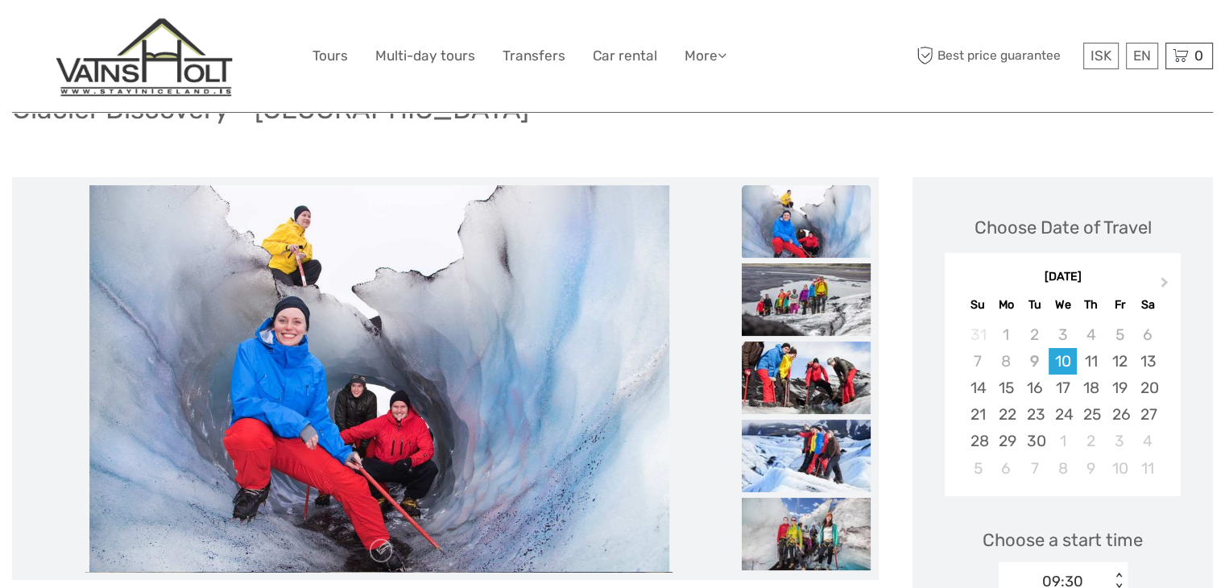
scroll to position [145, 0]
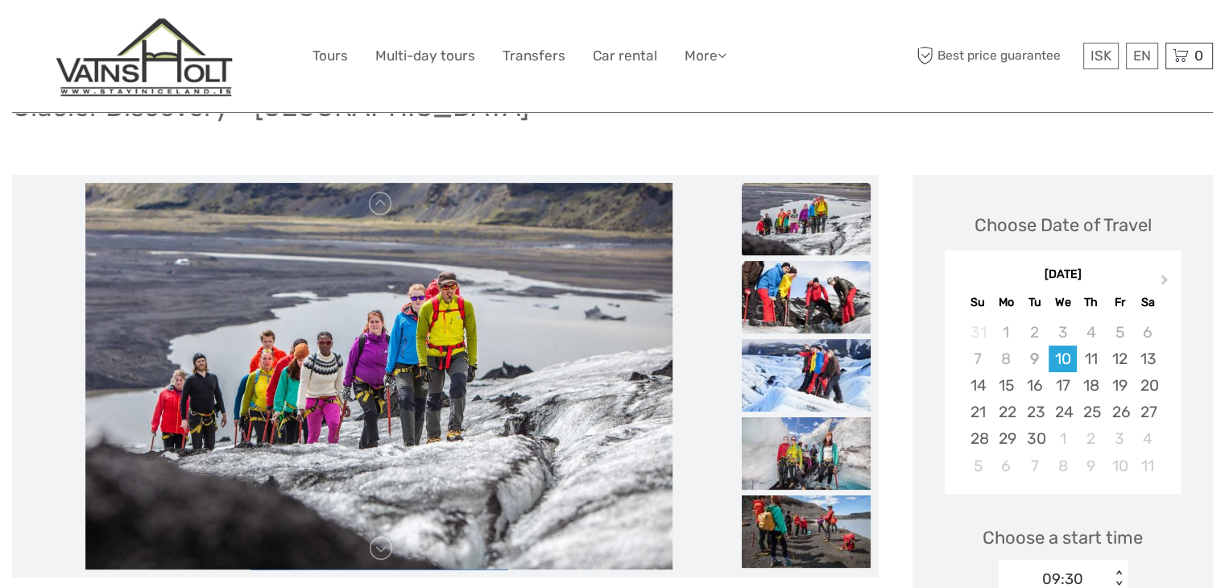
click at [809, 286] on img at bounding box center [806, 297] width 129 height 72
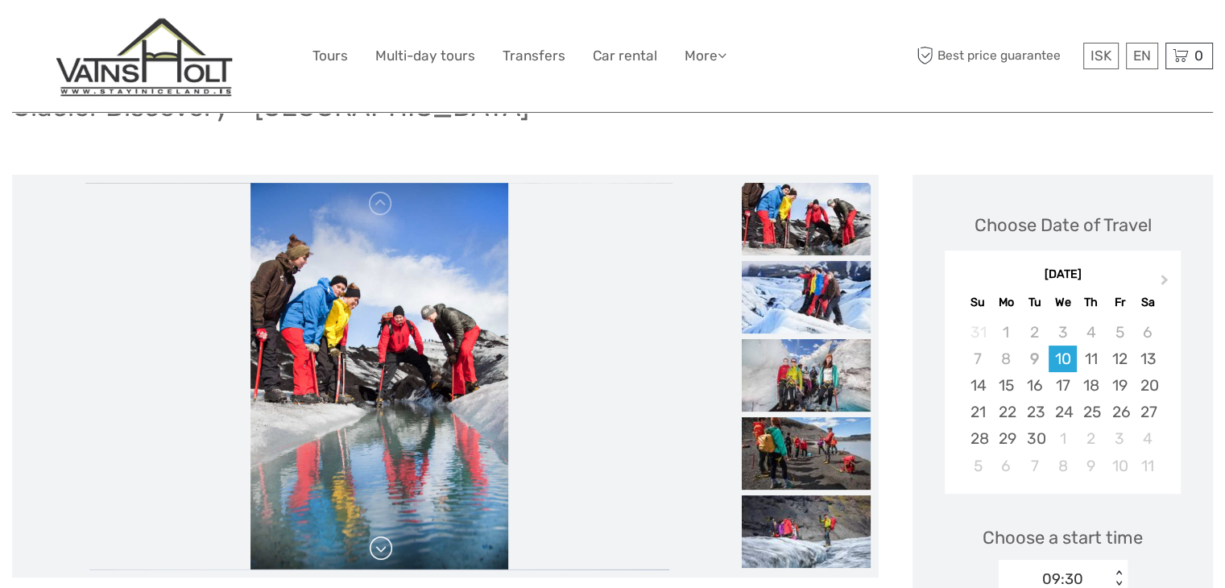
click at [379, 552] on link at bounding box center [381, 549] width 26 height 26
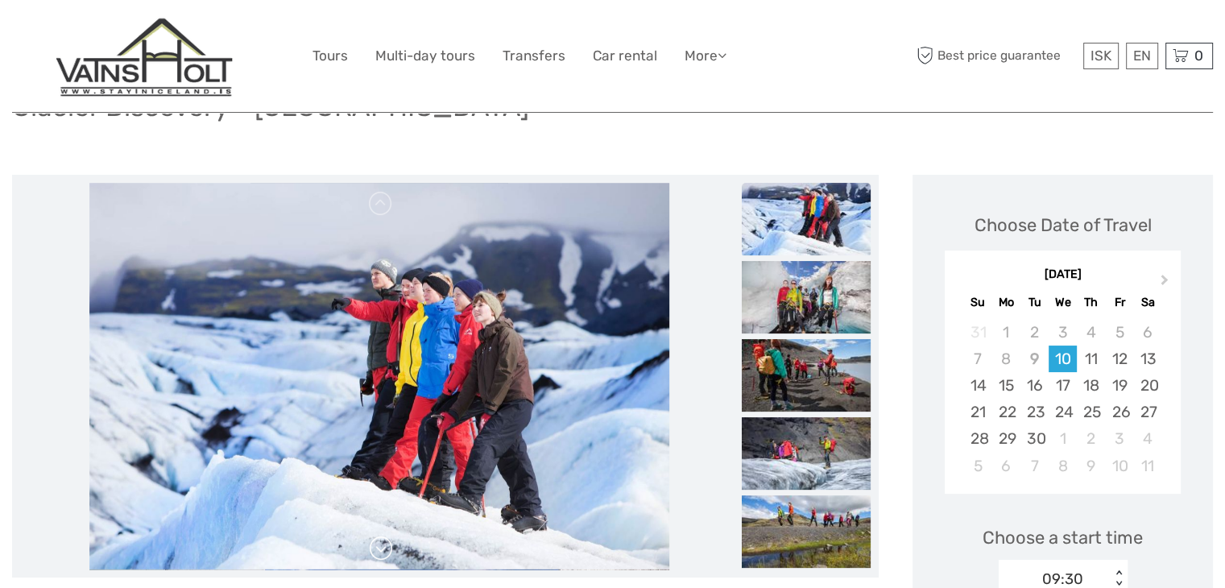
click at [379, 552] on link at bounding box center [381, 549] width 26 height 26
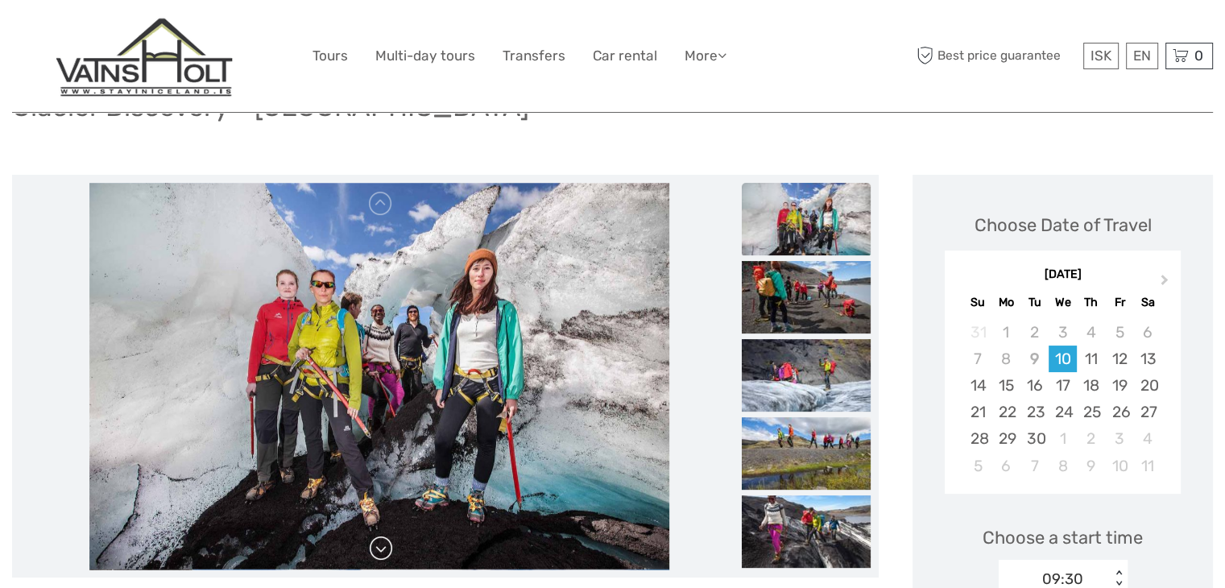
click at [379, 552] on link at bounding box center [381, 549] width 26 height 26
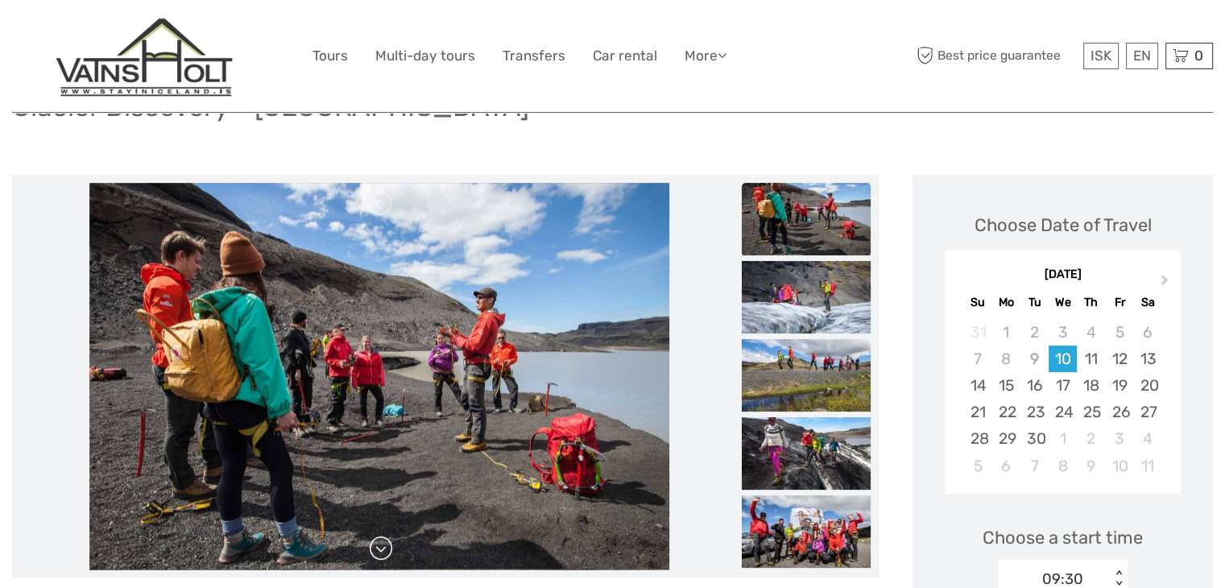
click at [379, 552] on link at bounding box center [381, 549] width 26 height 26
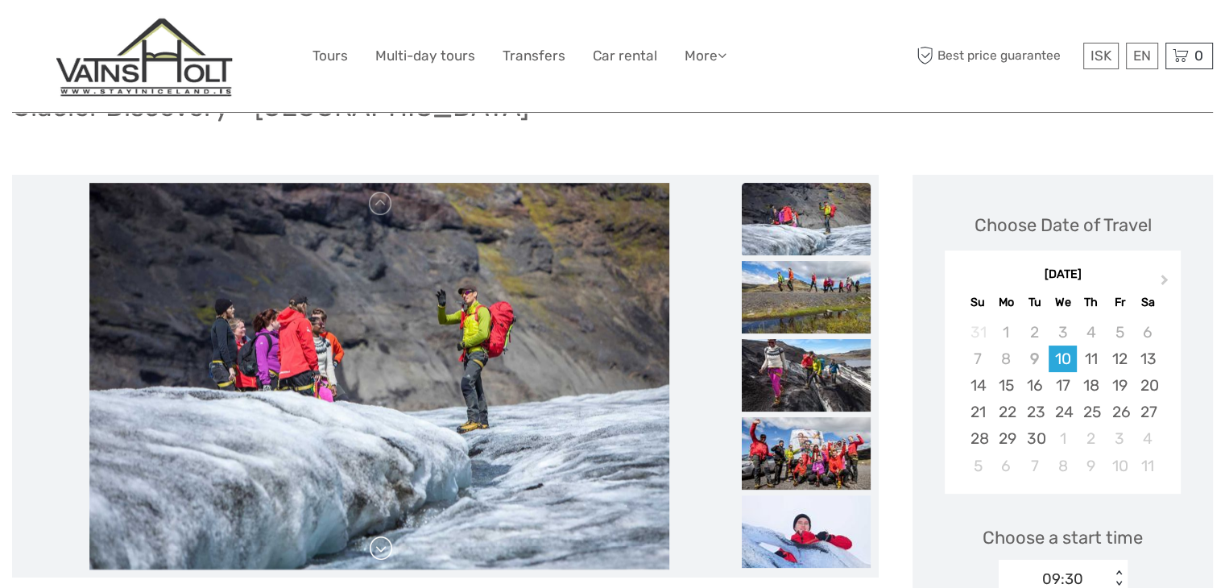
click at [379, 552] on link at bounding box center [381, 549] width 26 height 26
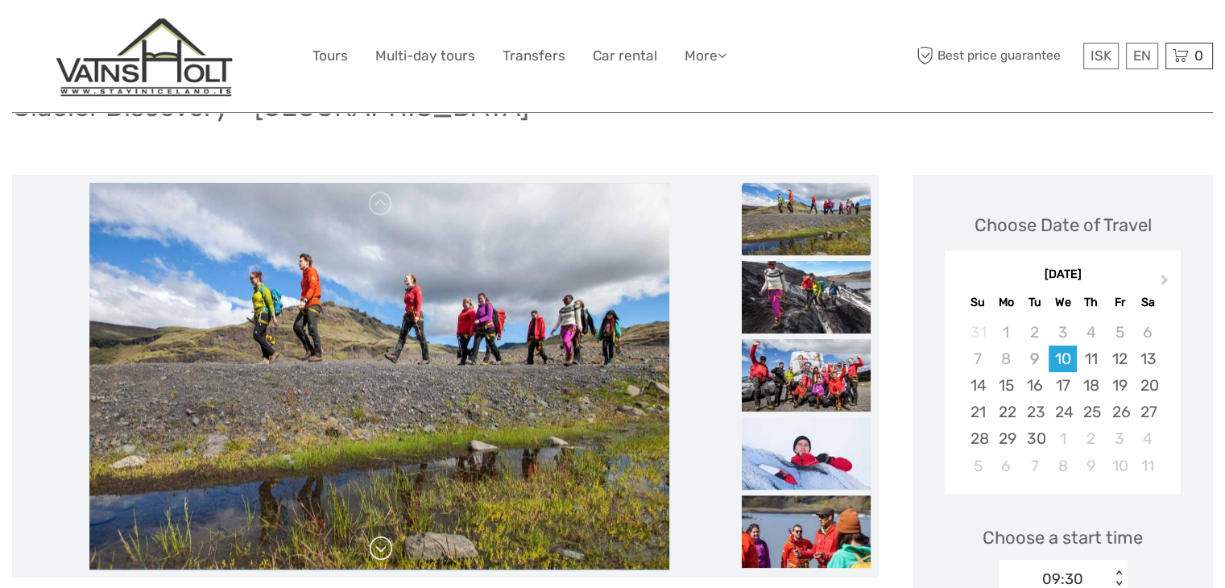
click at [379, 552] on link at bounding box center [381, 549] width 26 height 26
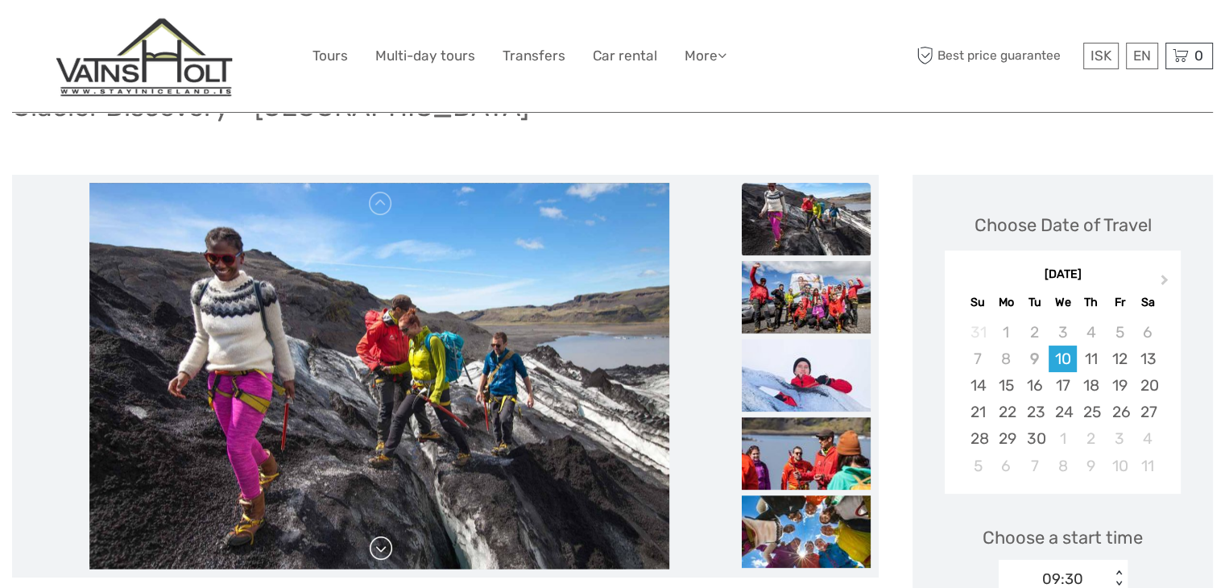
click at [379, 552] on link at bounding box center [381, 549] width 26 height 26
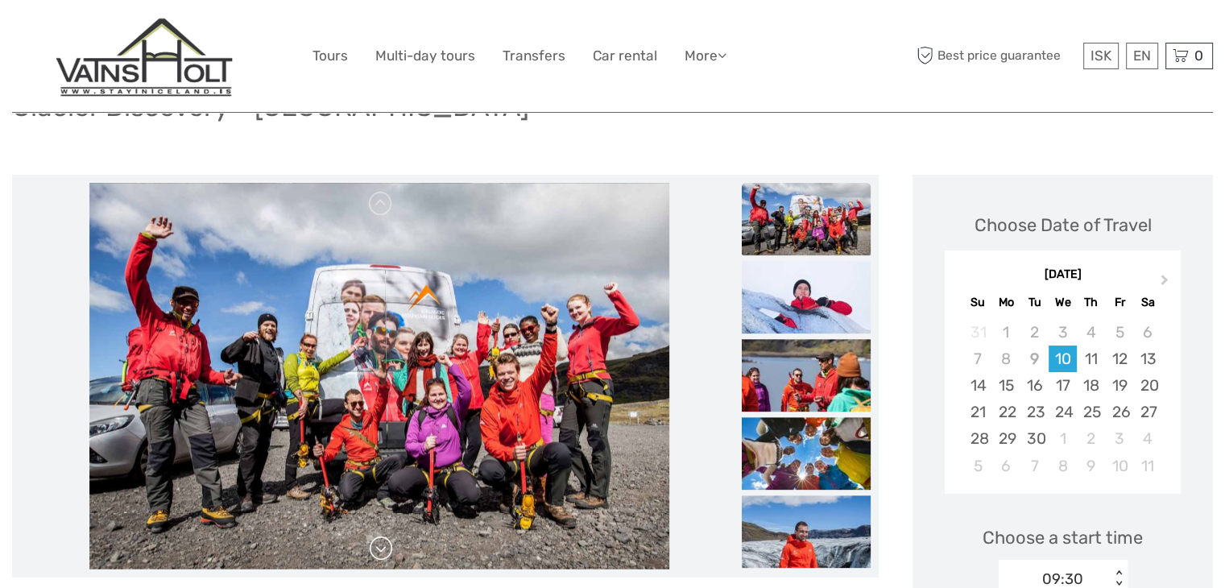
click at [379, 552] on link at bounding box center [381, 549] width 26 height 26
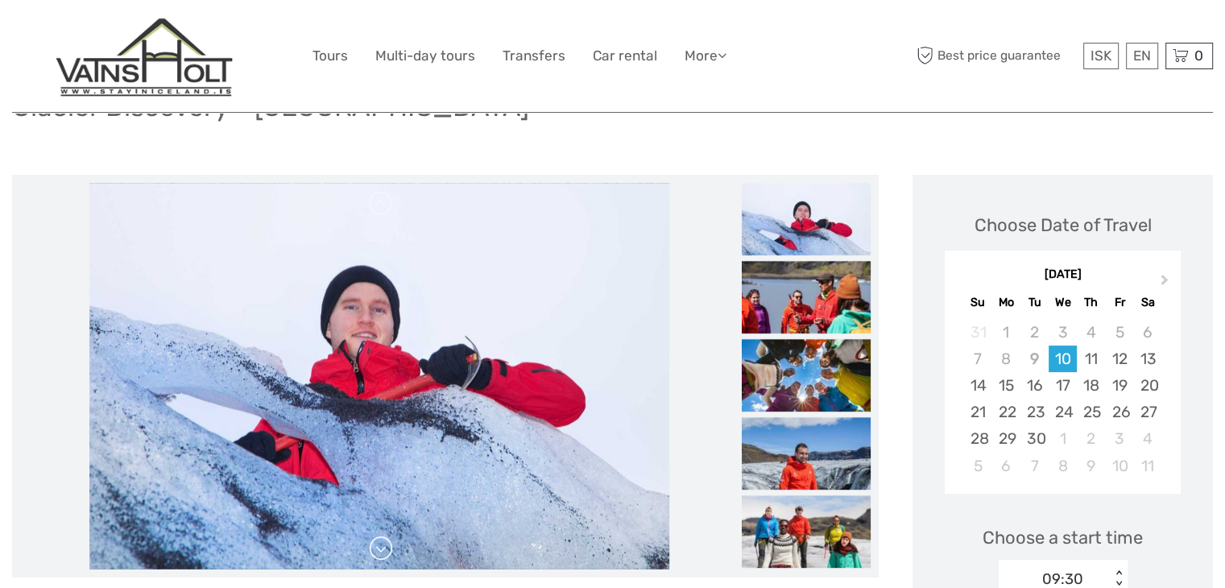
click at [379, 552] on link at bounding box center [381, 549] width 26 height 26
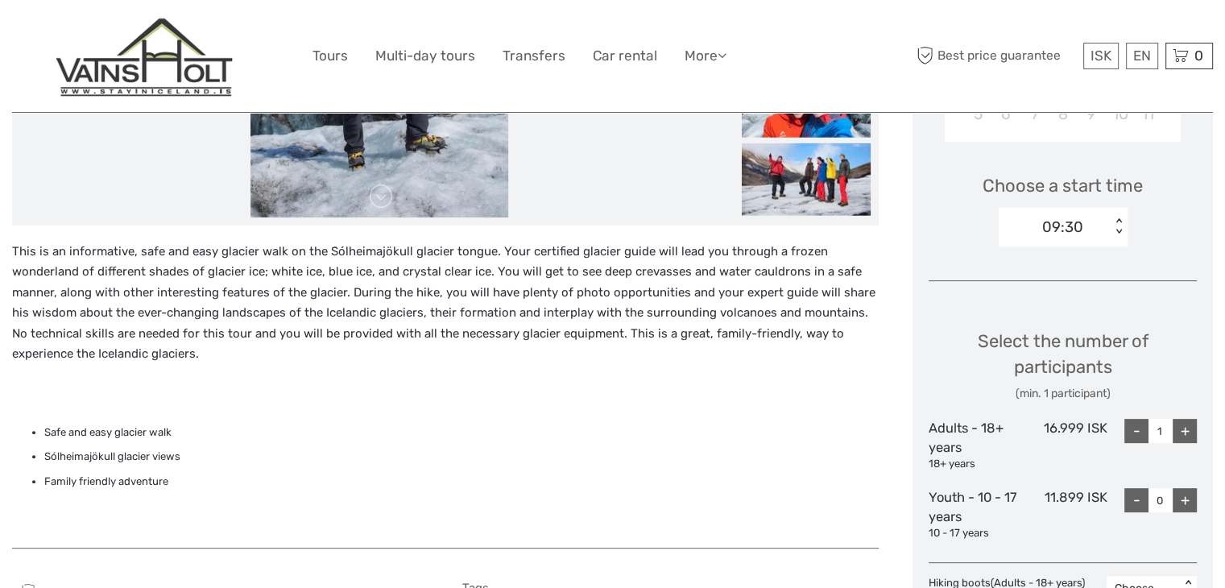
scroll to position [500, 0]
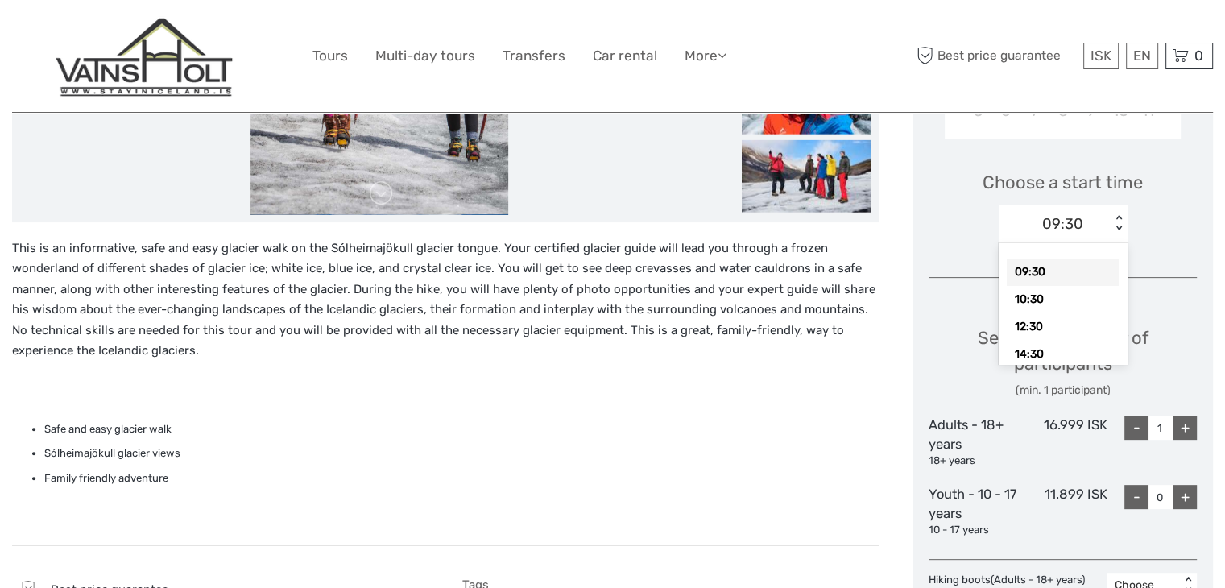
click at [1118, 217] on div "< >" at bounding box center [1119, 223] width 14 height 17
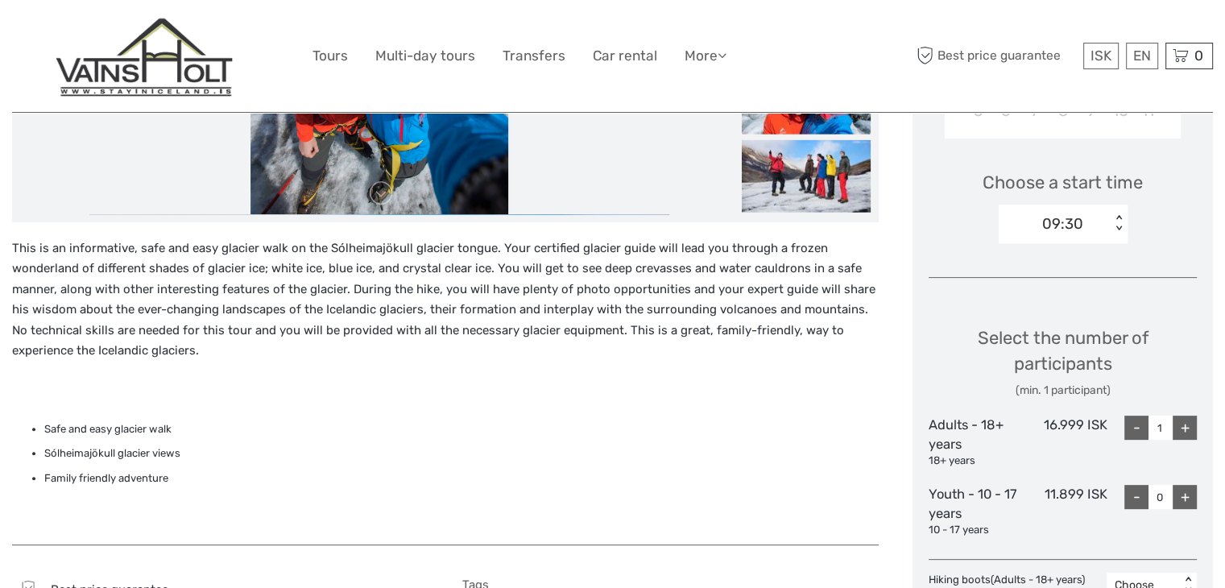
click at [1153, 217] on div "Choose a start time 09:30 < >" at bounding box center [1063, 199] width 268 height 103
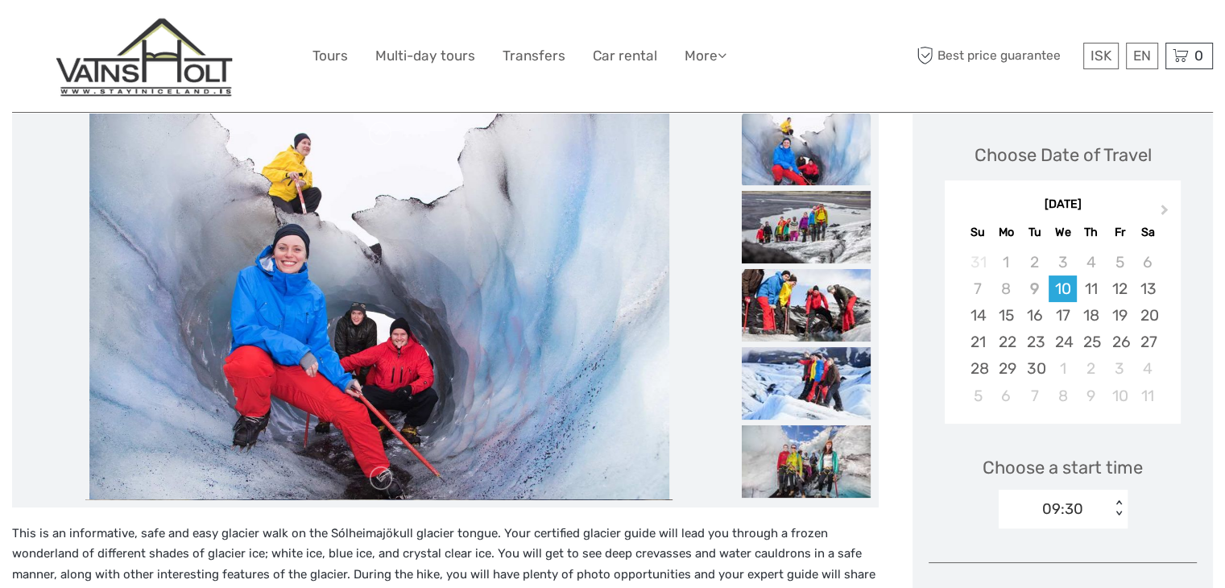
scroll to position [217, 0]
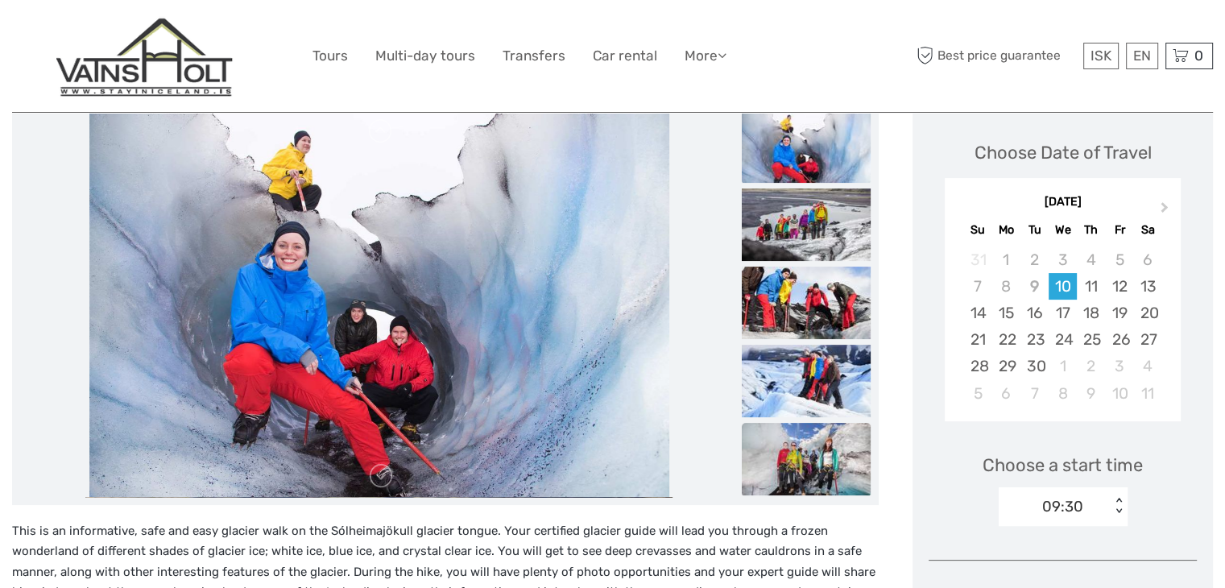
click at [829, 432] on img at bounding box center [806, 459] width 129 height 72
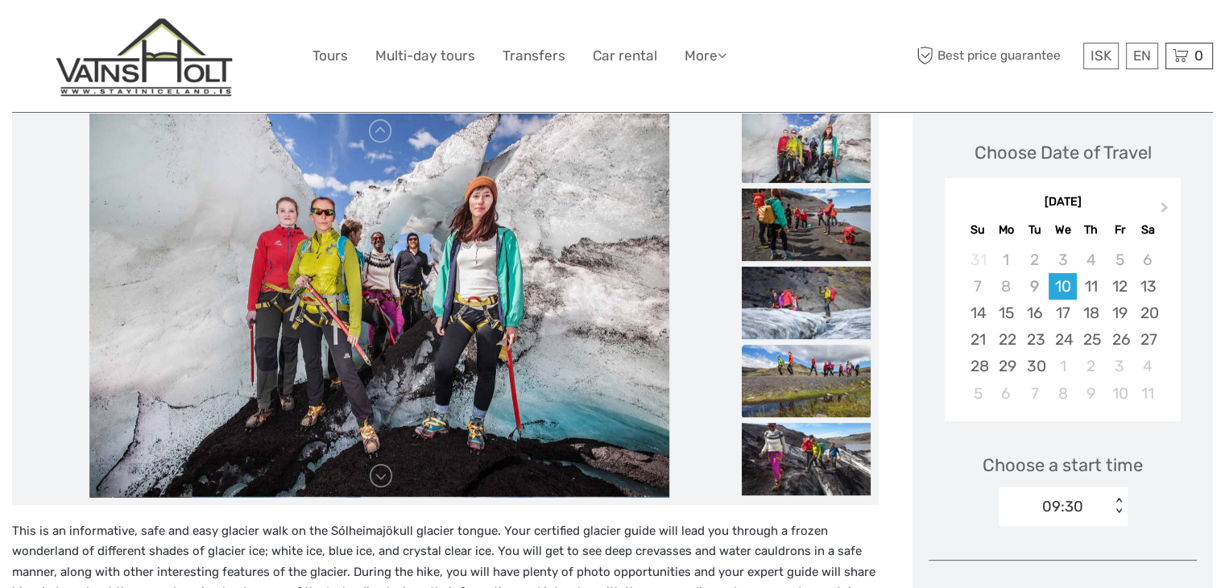
click at [823, 384] on img at bounding box center [806, 381] width 129 height 72
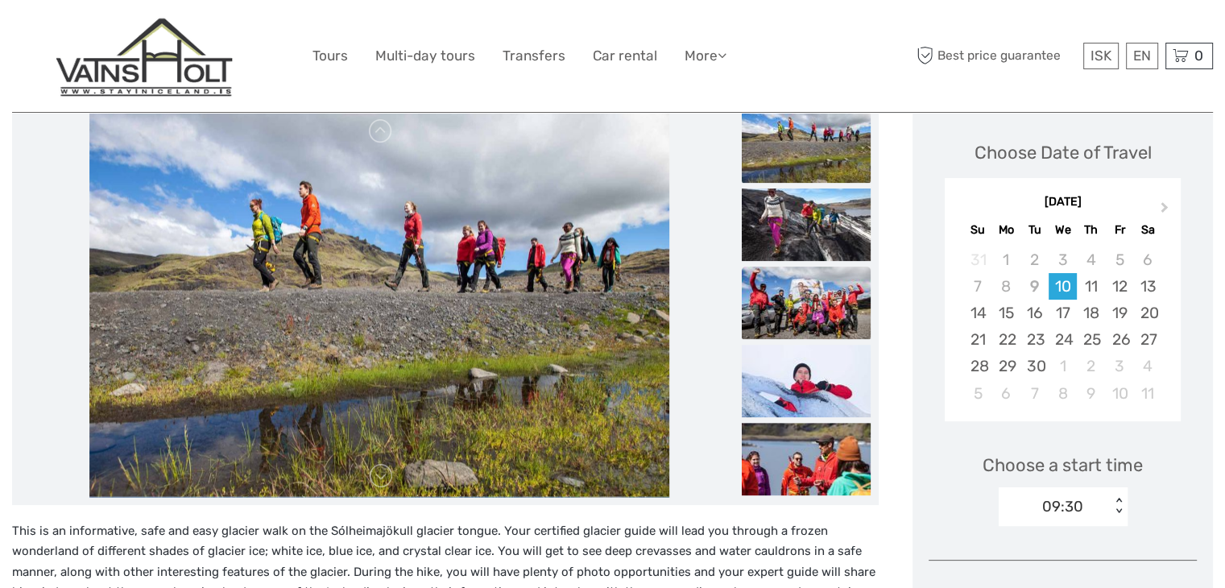
click at [811, 301] on img at bounding box center [806, 303] width 129 height 72
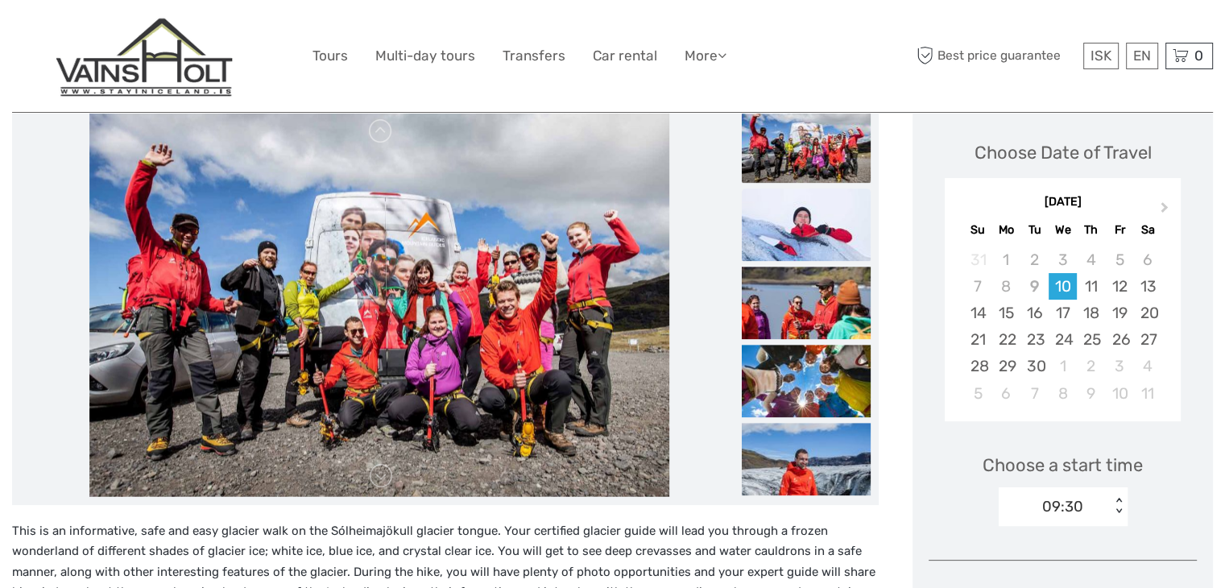
click at [801, 233] on img at bounding box center [806, 224] width 129 height 72
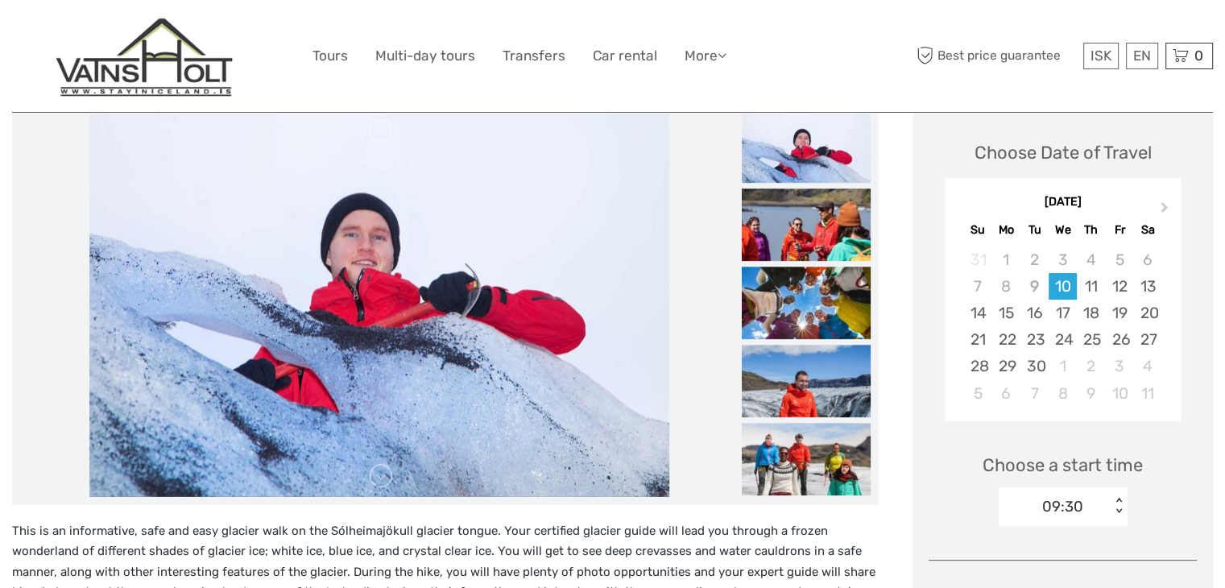
click at [796, 148] on img at bounding box center [806, 146] width 129 height 72
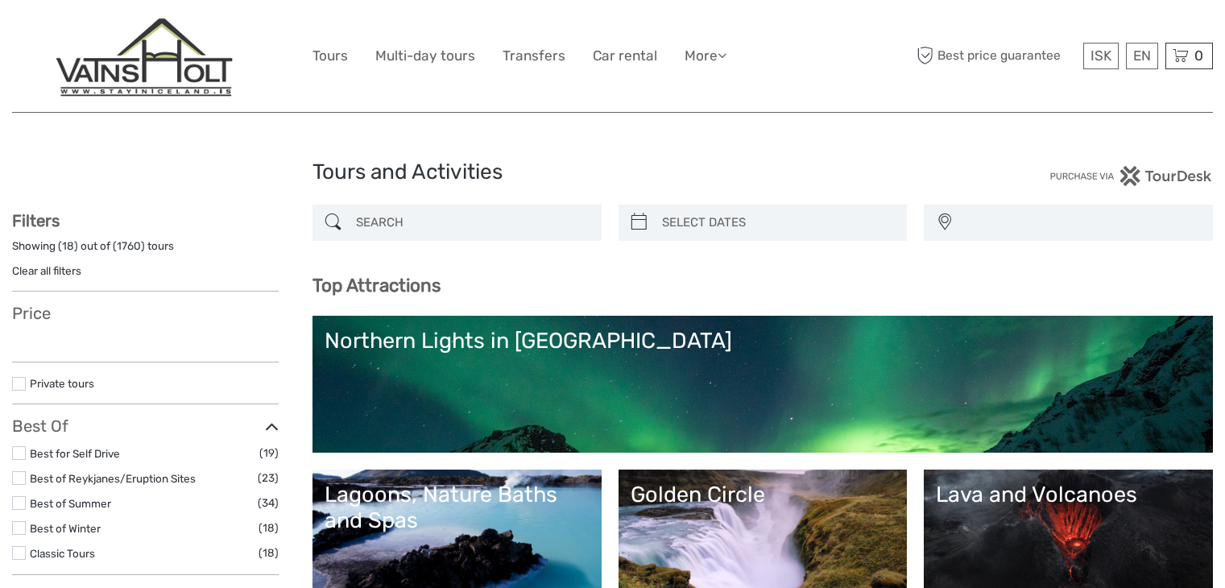
select select
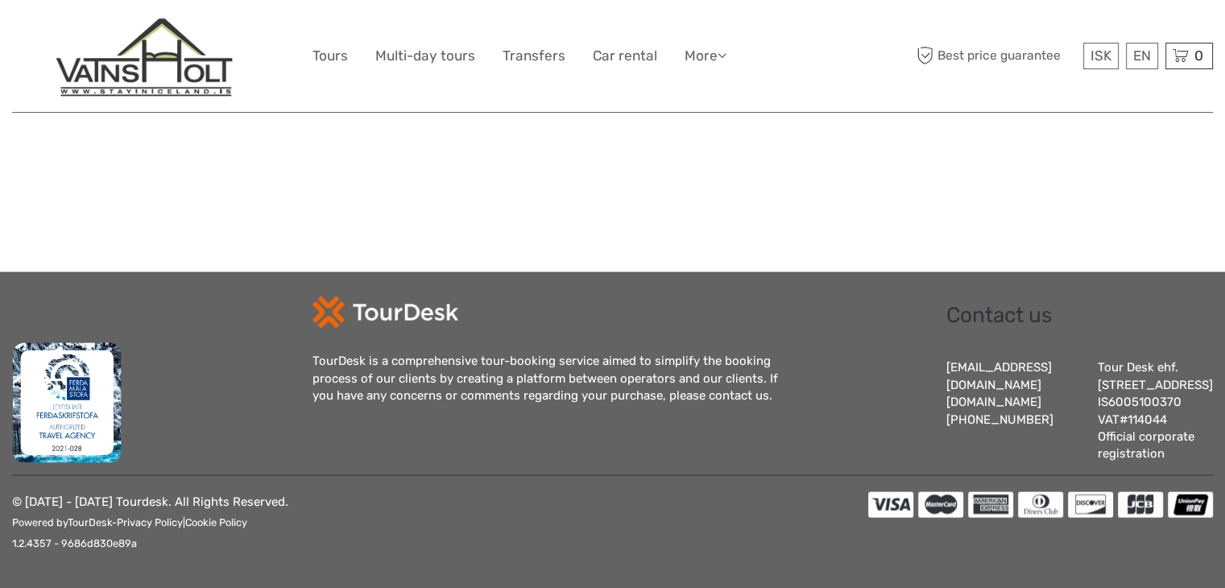
select select
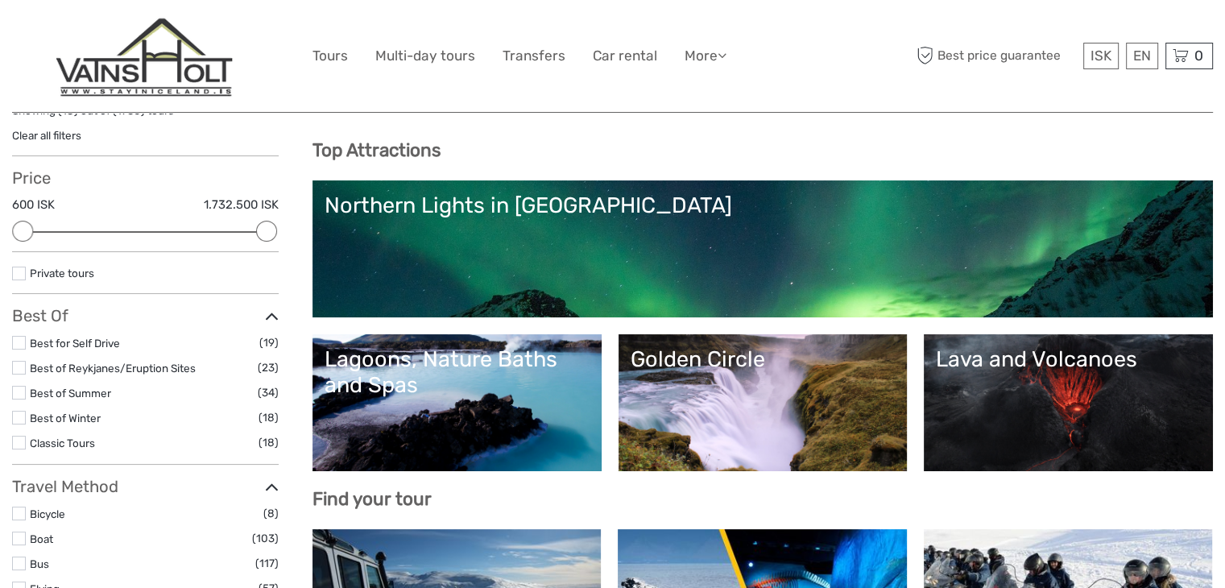
scroll to position [0, 0]
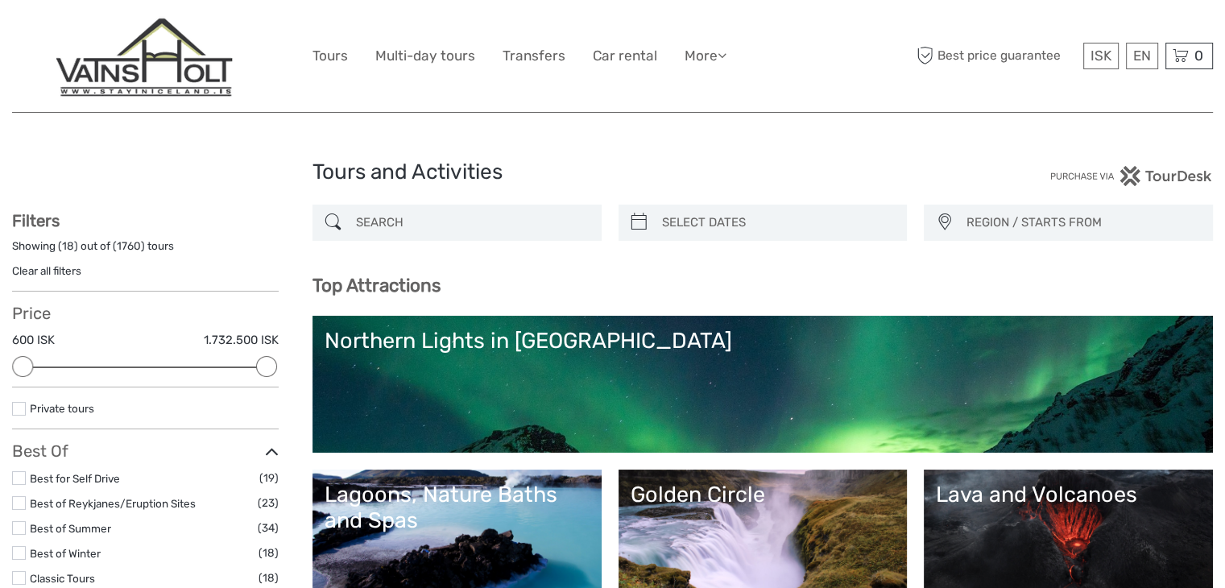
click at [404, 226] on input "search" at bounding box center [471, 223] width 244 height 28
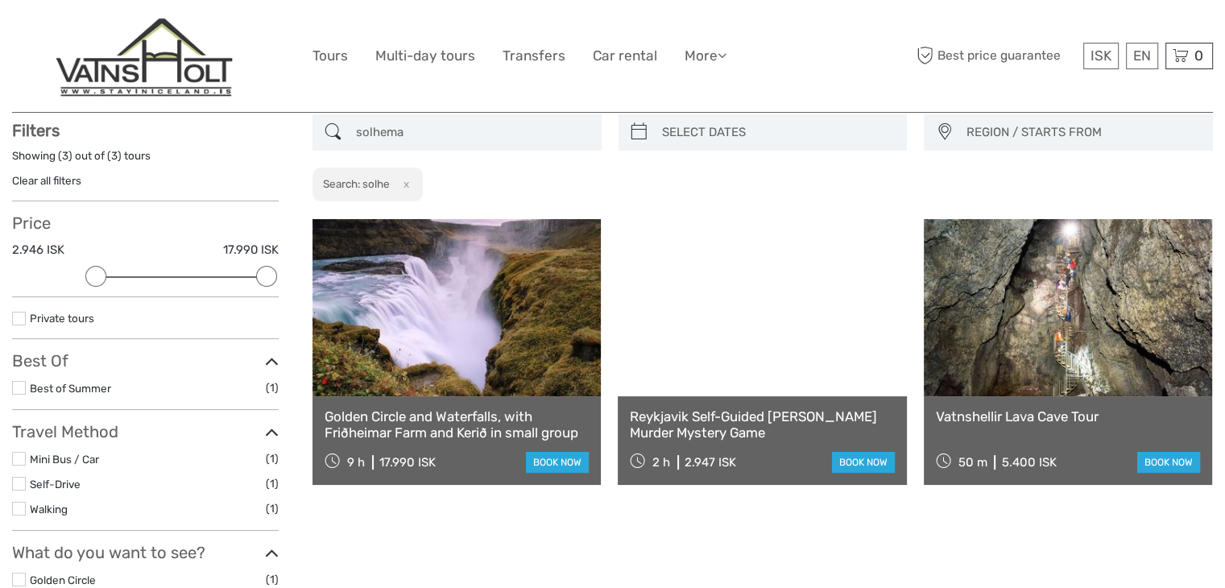
scroll to position [91, 0]
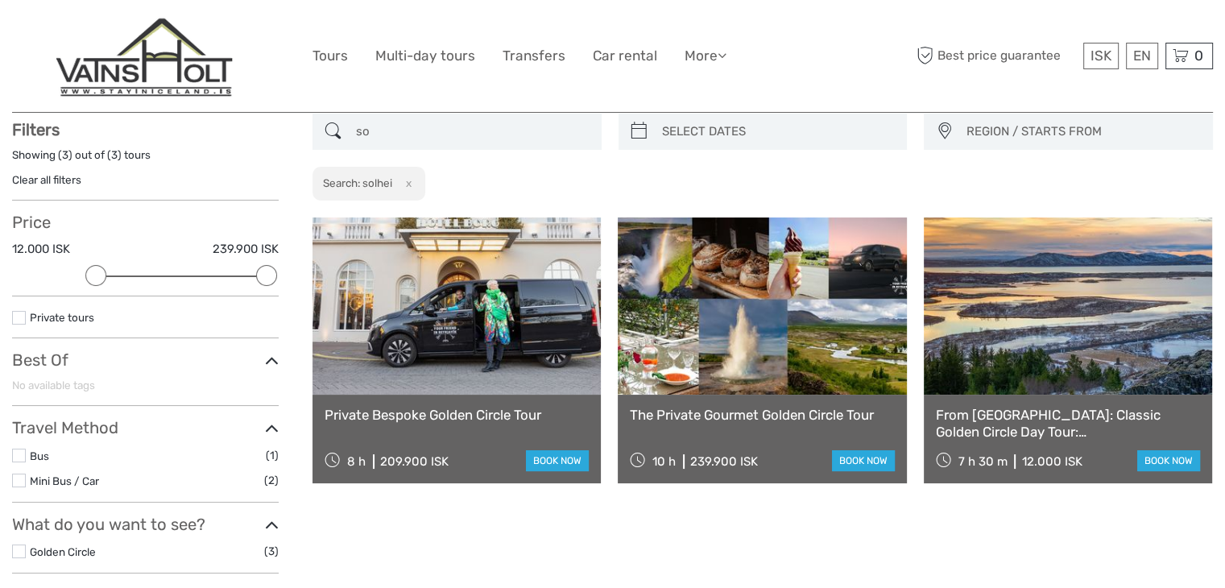
type input "s"
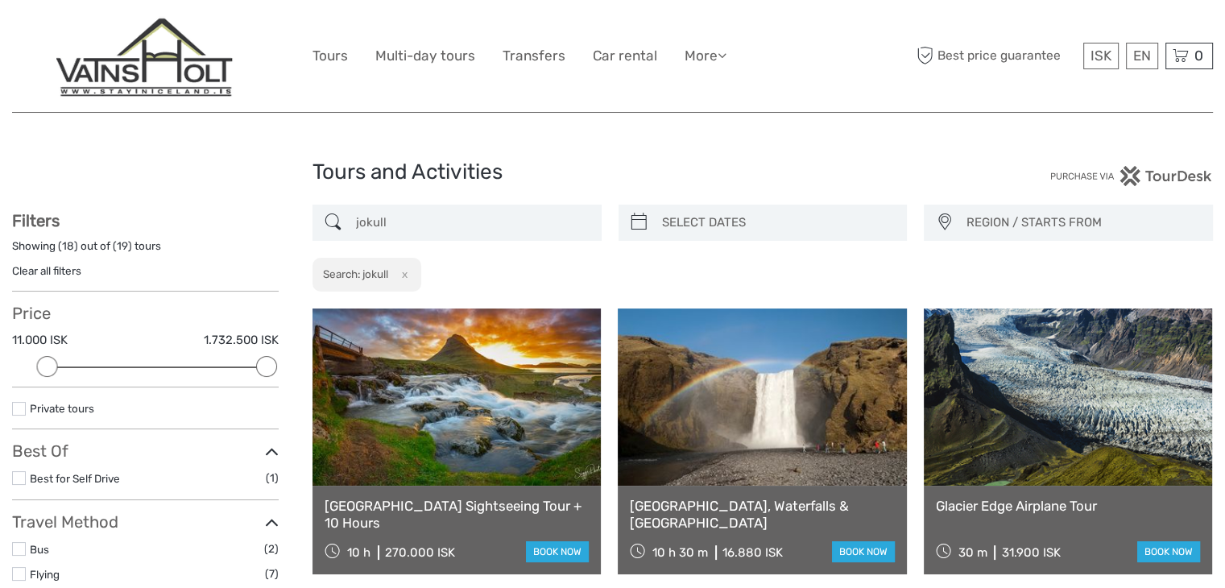
drag, startPoint x: 465, startPoint y: 205, endPoint x: 312, endPoint y: 198, distance: 152.3
drag, startPoint x: 403, startPoint y: 226, endPoint x: 345, endPoint y: 231, distance: 58.2
click at [345, 231] on div "jokull" at bounding box center [456, 223] width 289 height 36
paste input "Solheima"
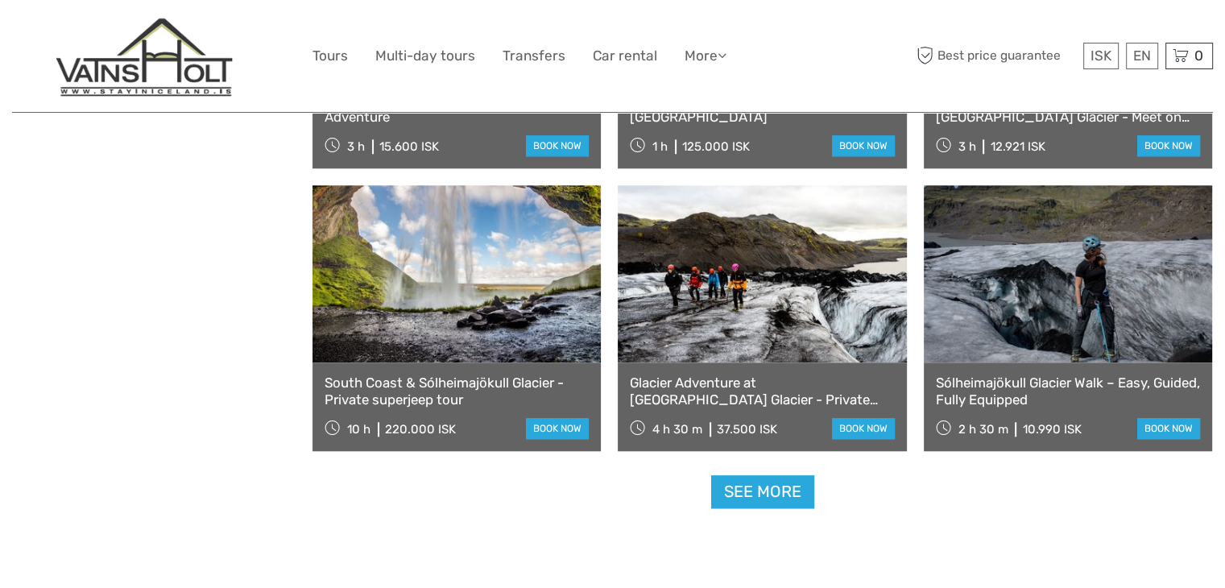
scroll to position [1578, 0]
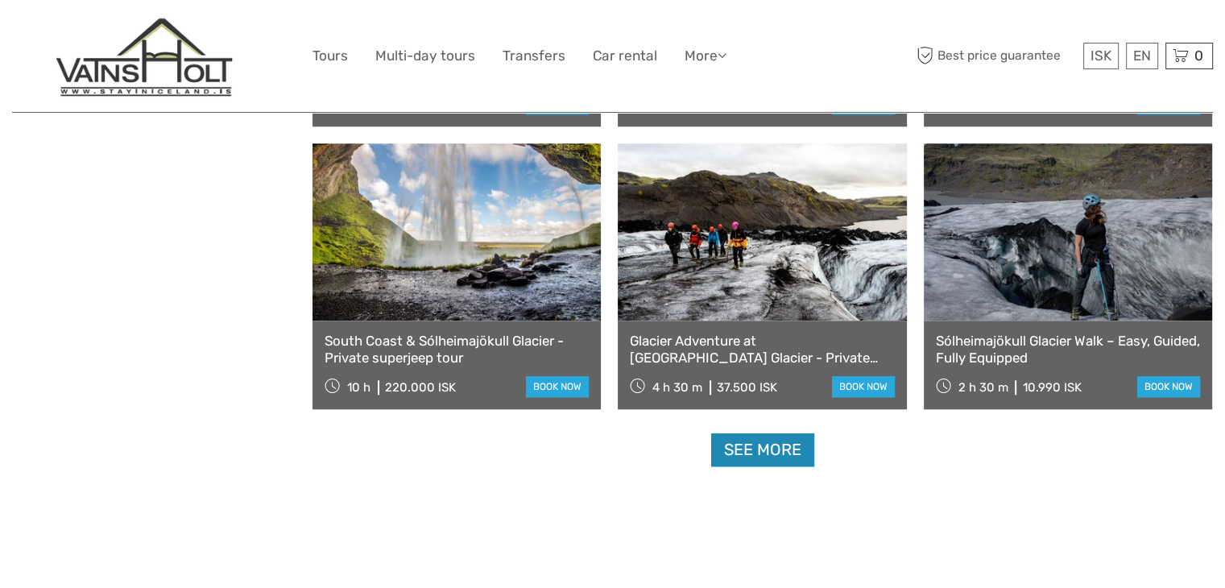
type input "Solheimajokull"
click at [751, 449] on link "See more" at bounding box center [762, 449] width 103 height 33
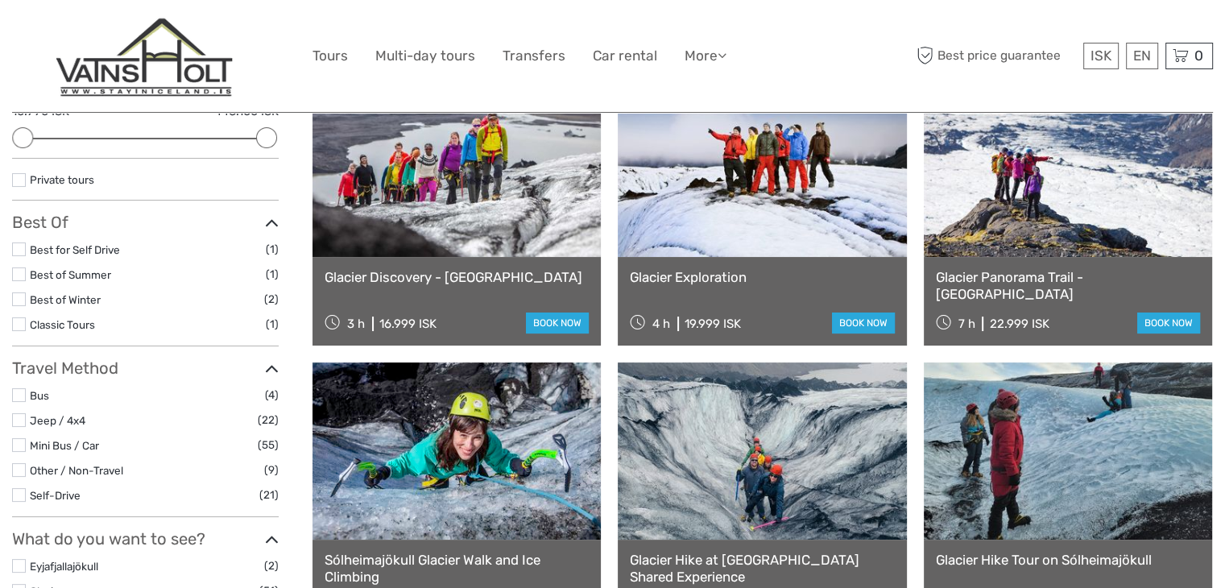
scroll to position [322, 0]
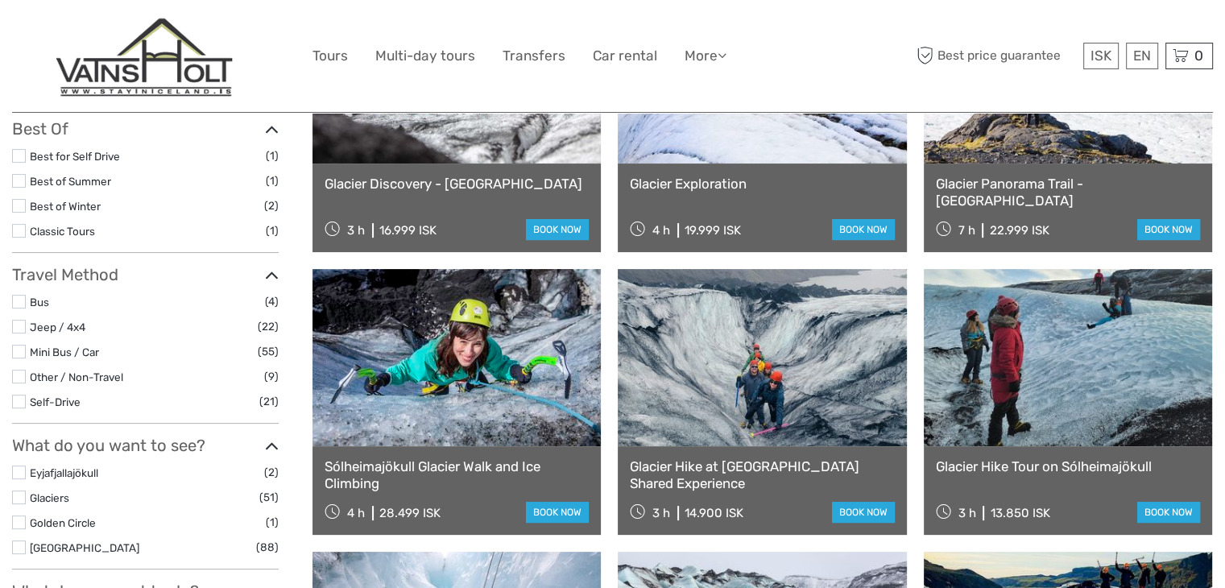
click at [809, 349] on link at bounding box center [762, 357] width 288 height 177
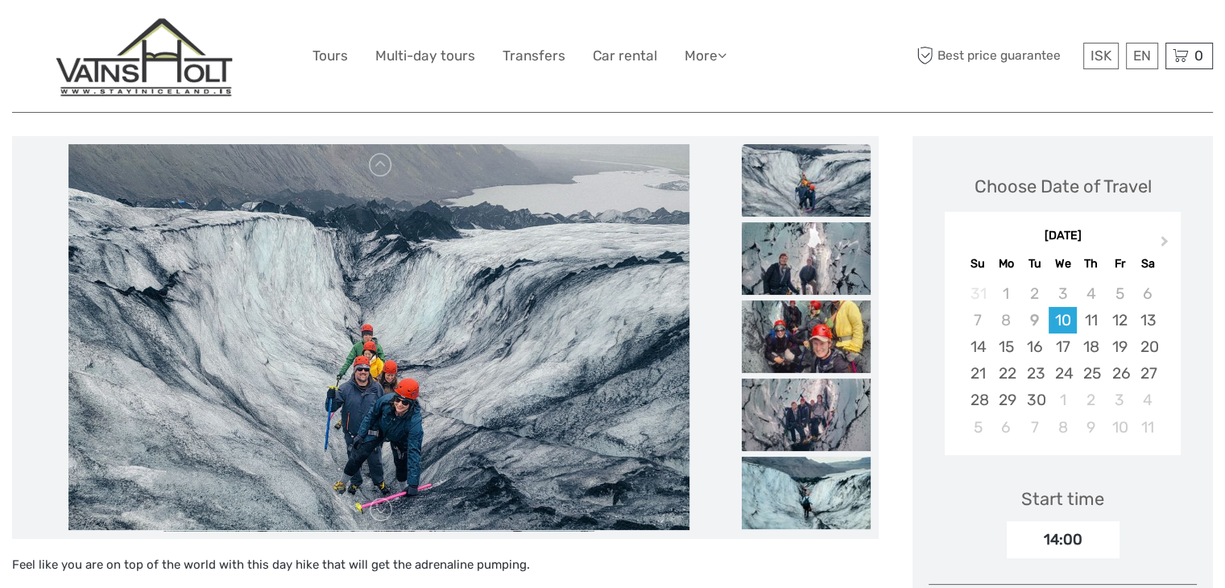
scroll to position [205, 0]
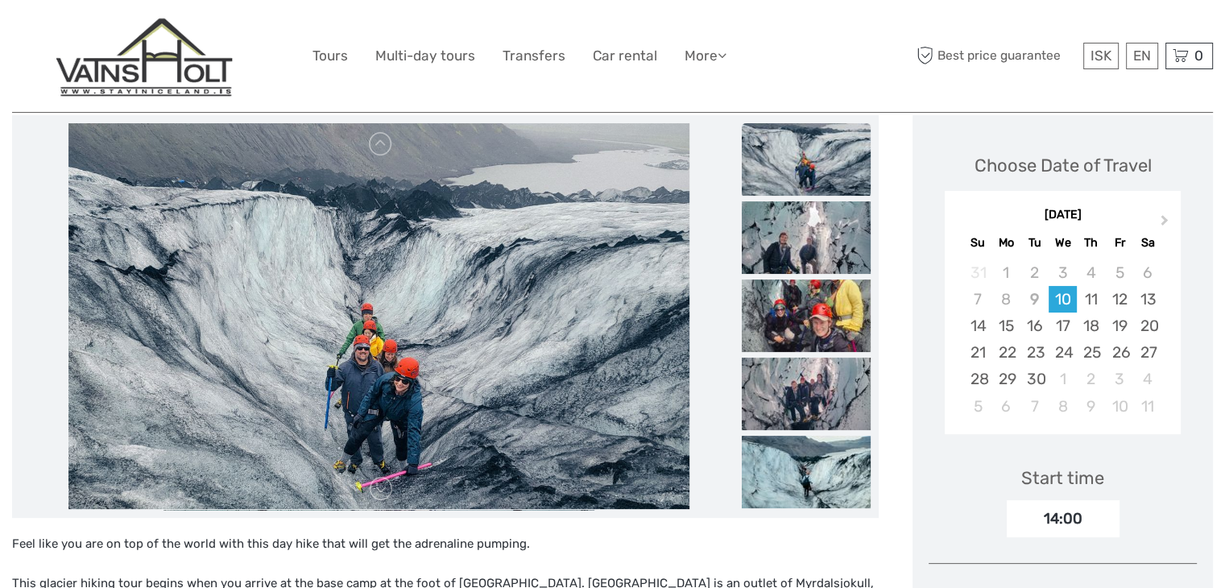
click at [377, 486] on link at bounding box center [381, 489] width 26 height 26
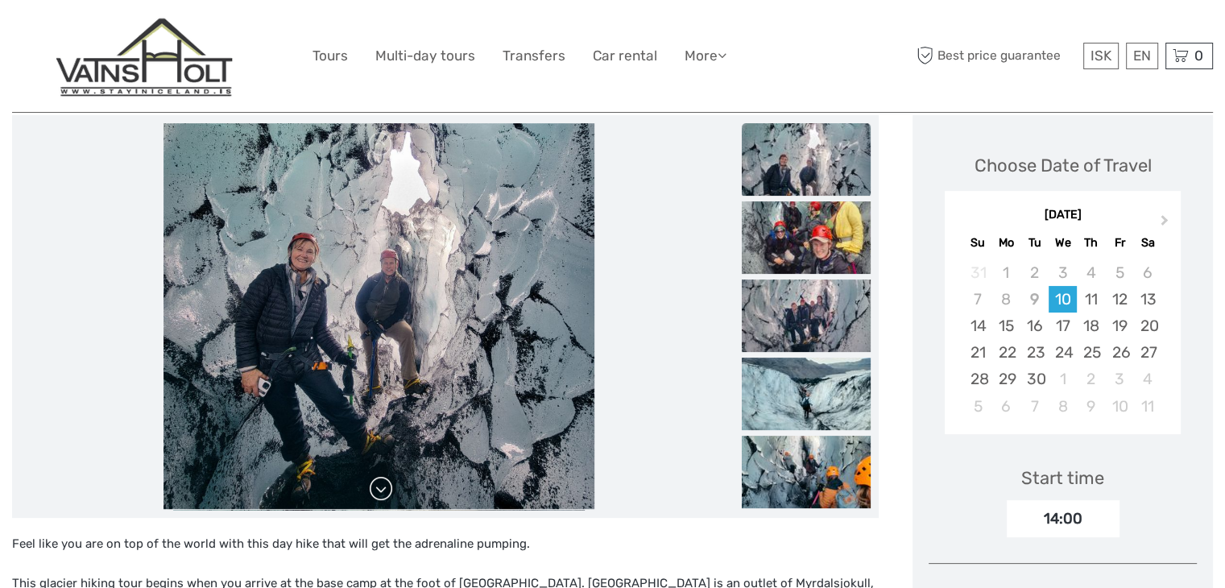
click at [377, 486] on link at bounding box center [381, 489] width 26 height 26
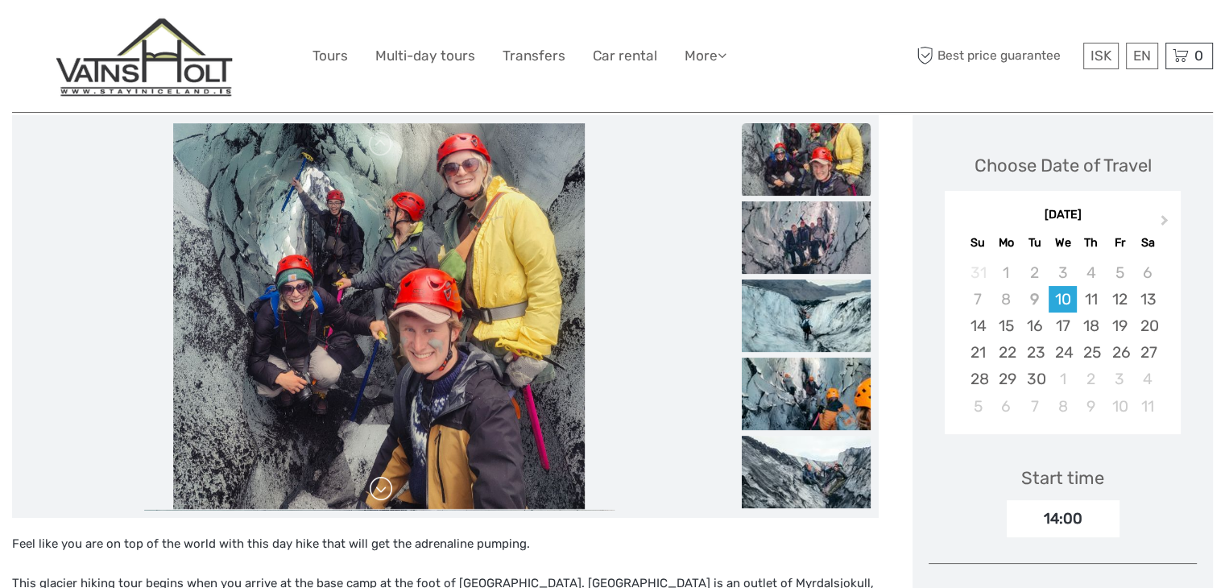
click at [377, 486] on link at bounding box center [381, 489] width 26 height 26
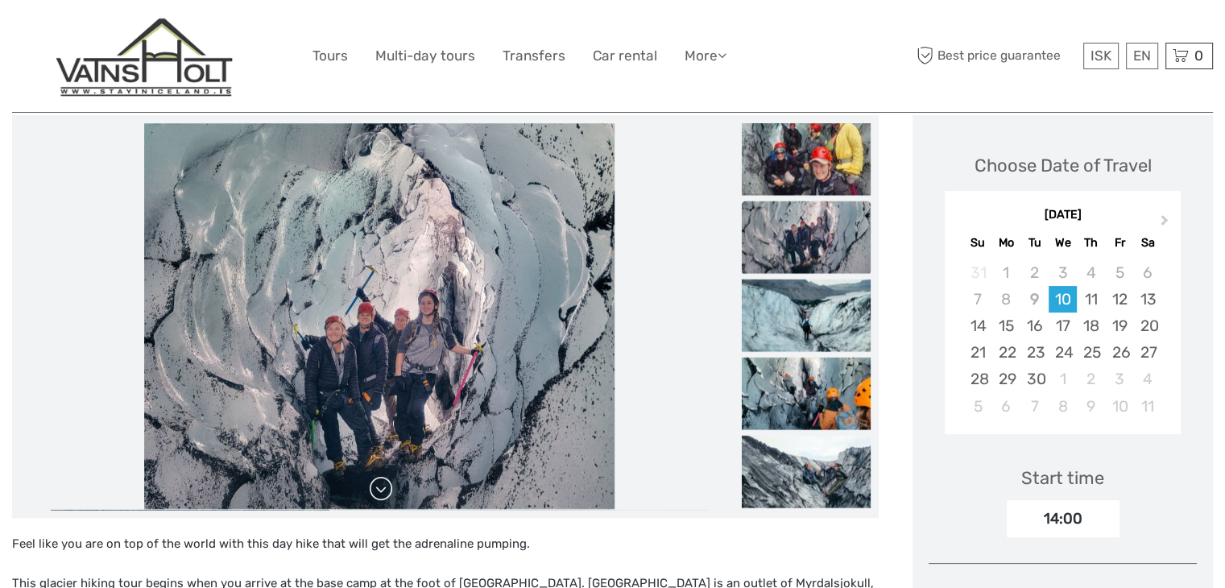
click at [377, 486] on link at bounding box center [381, 489] width 26 height 26
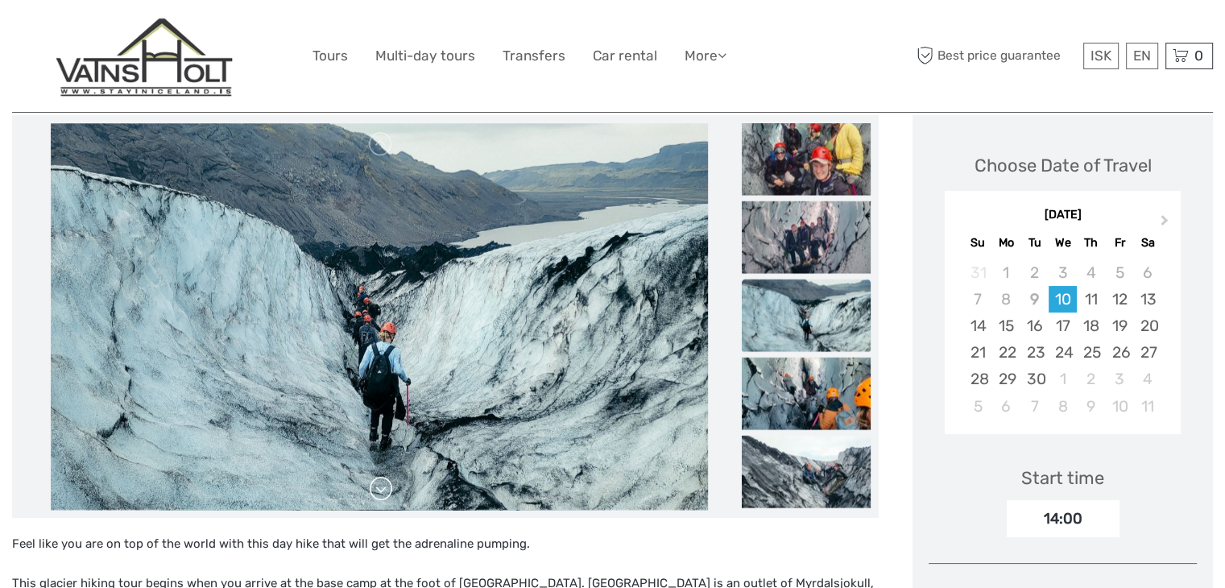
click at [377, 486] on link at bounding box center [381, 489] width 26 height 26
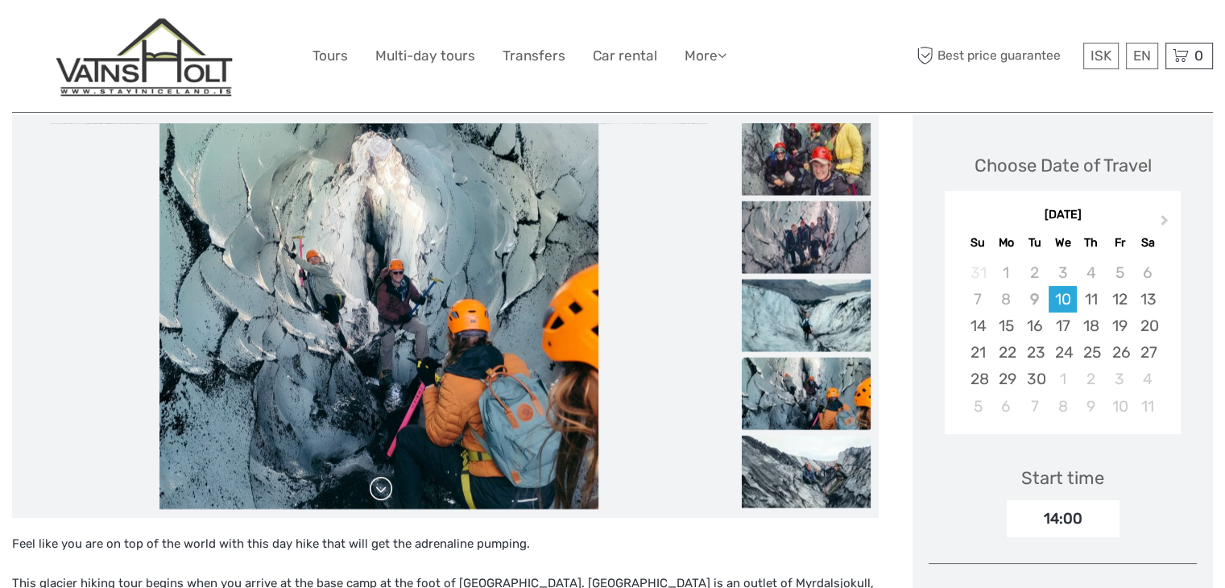
click at [377, 486] on link at bounding box center [381, 489] width 26 height 26
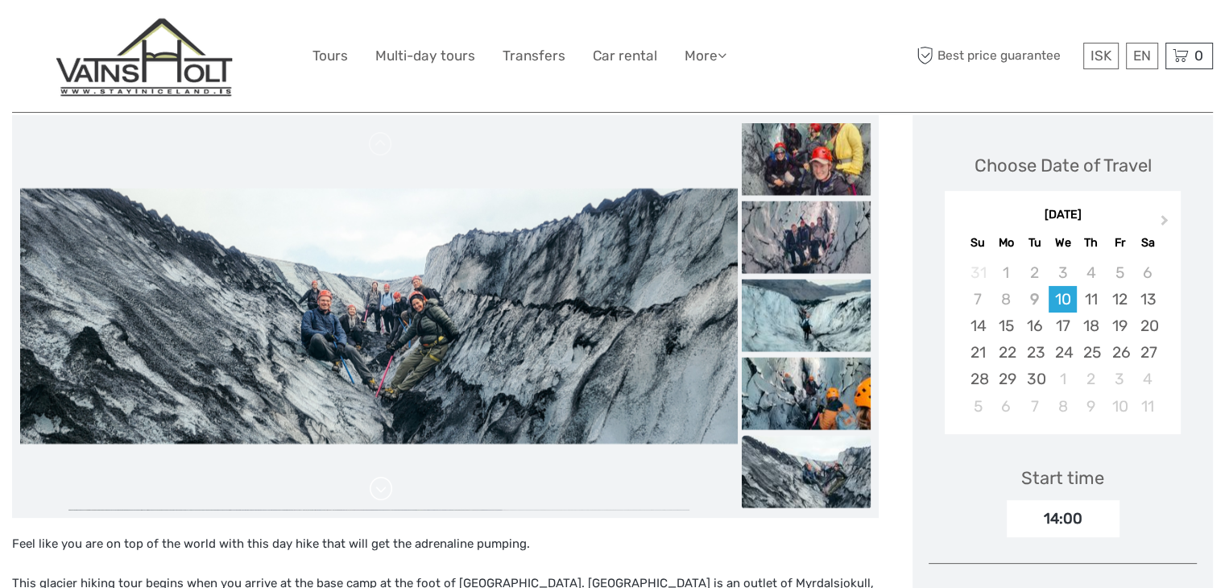
click at [377, 486] on link at bounding box center [381, 489] width 26 height 26
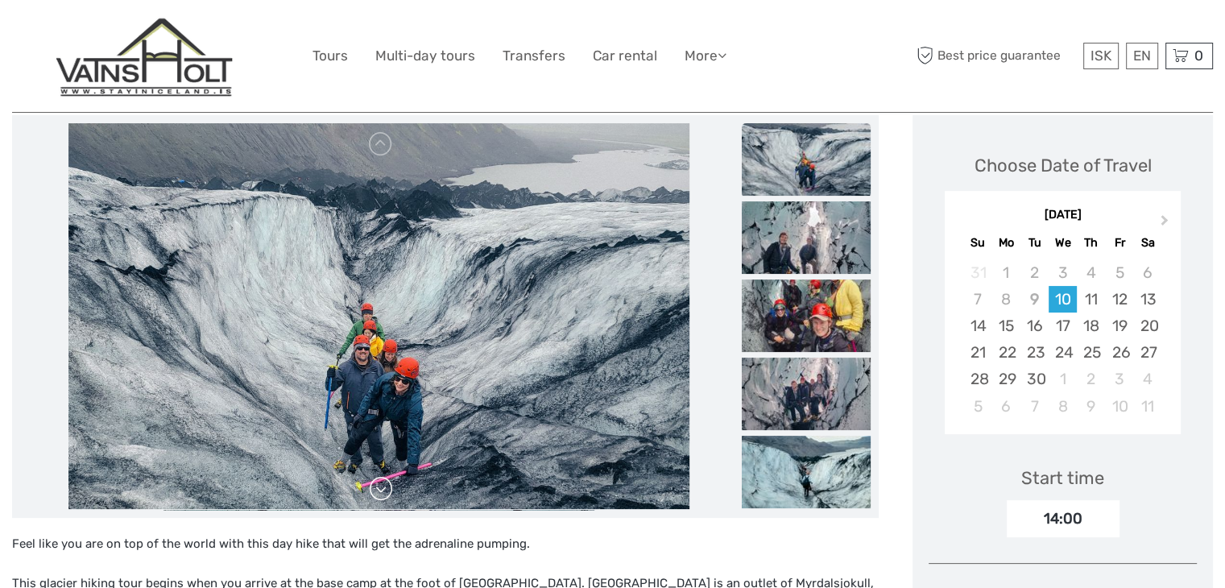
click at [377, 486] on link at bounding box center [381, 489] width 26 height 26
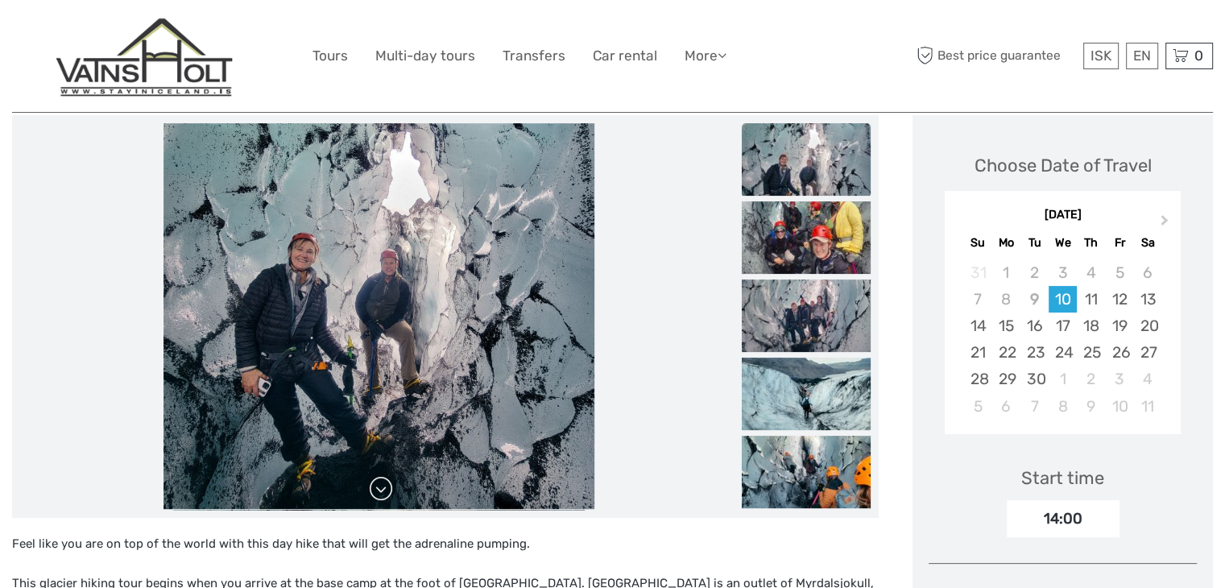
click at [377, 486] on link at bounding box center [381, 489] width 26 height 26
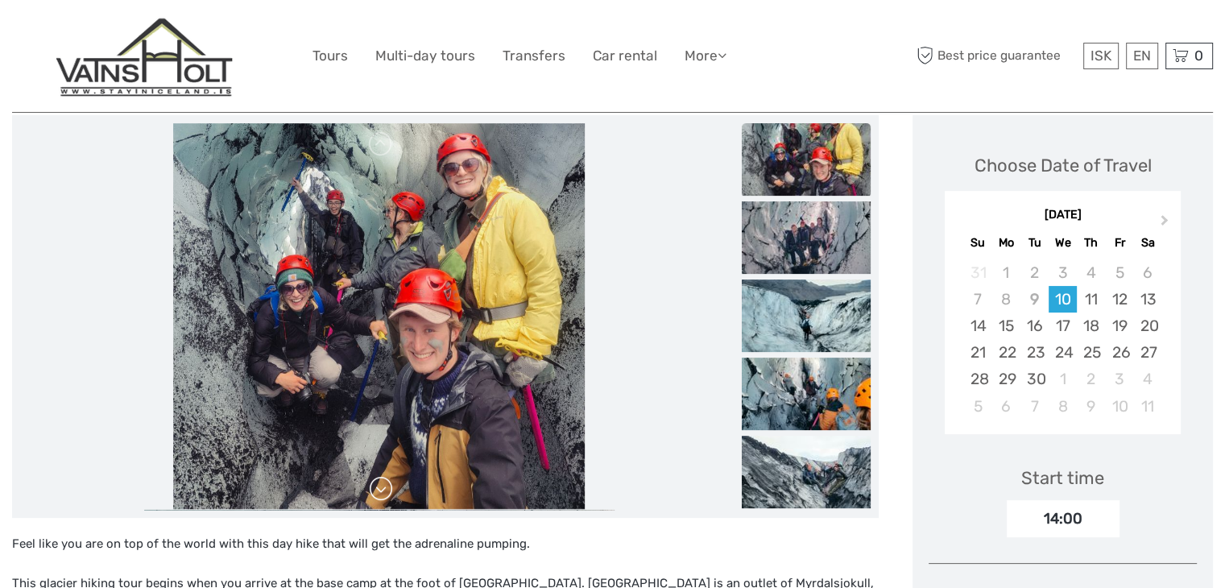
click at [377, 486] on link at bounding box center [381, 489] width 26 height 26
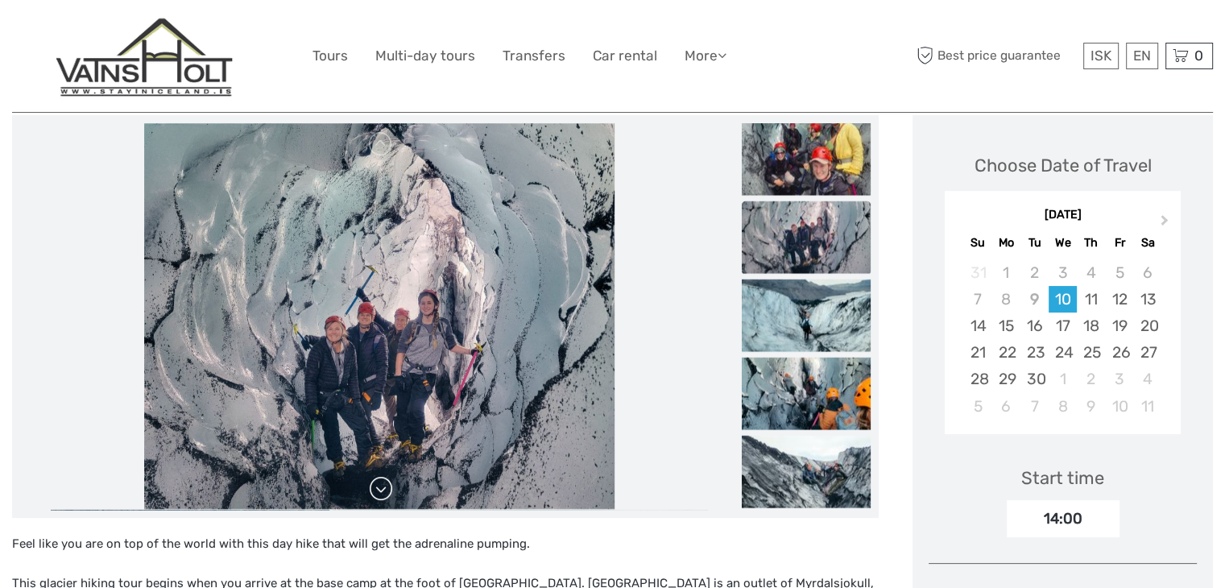
click at [377, 486] on link at bounding box center [381, 489] width 26 height 26
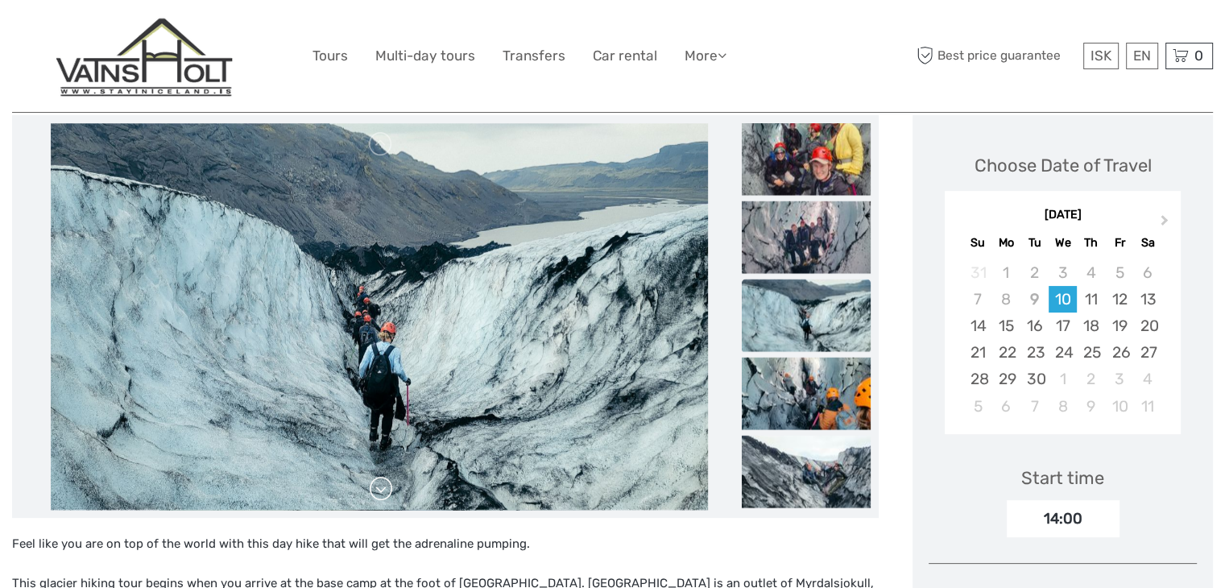
click at [377, 486] on link at bounding box center [381, 489] width 26 height 26
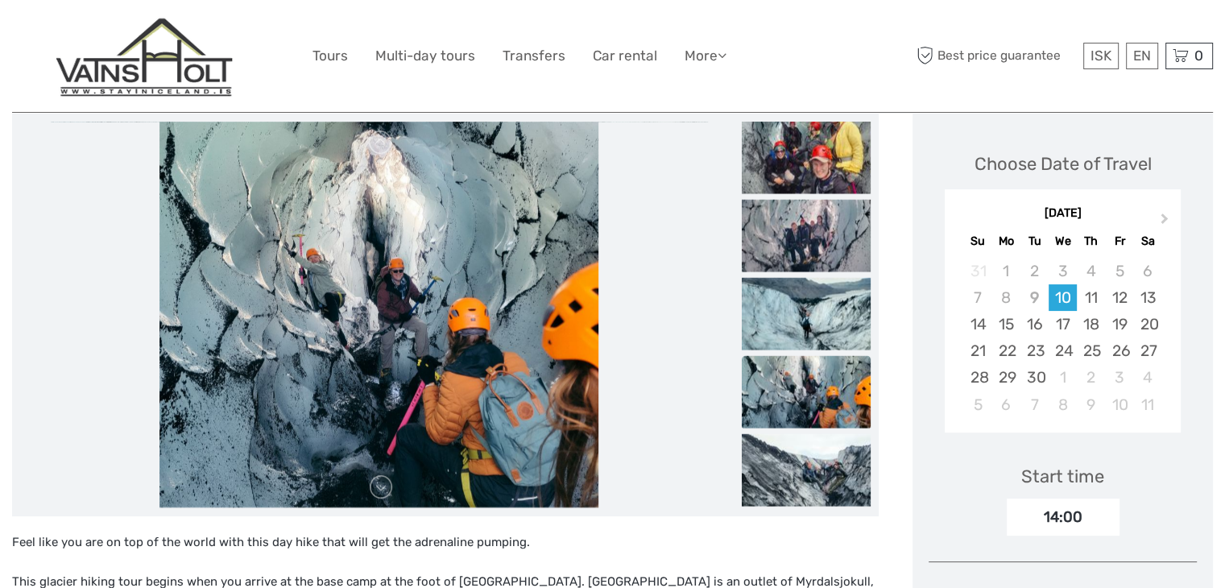
scroll to position [0, 0]
